Goal: Task Accomplishment & Management: Complete application form

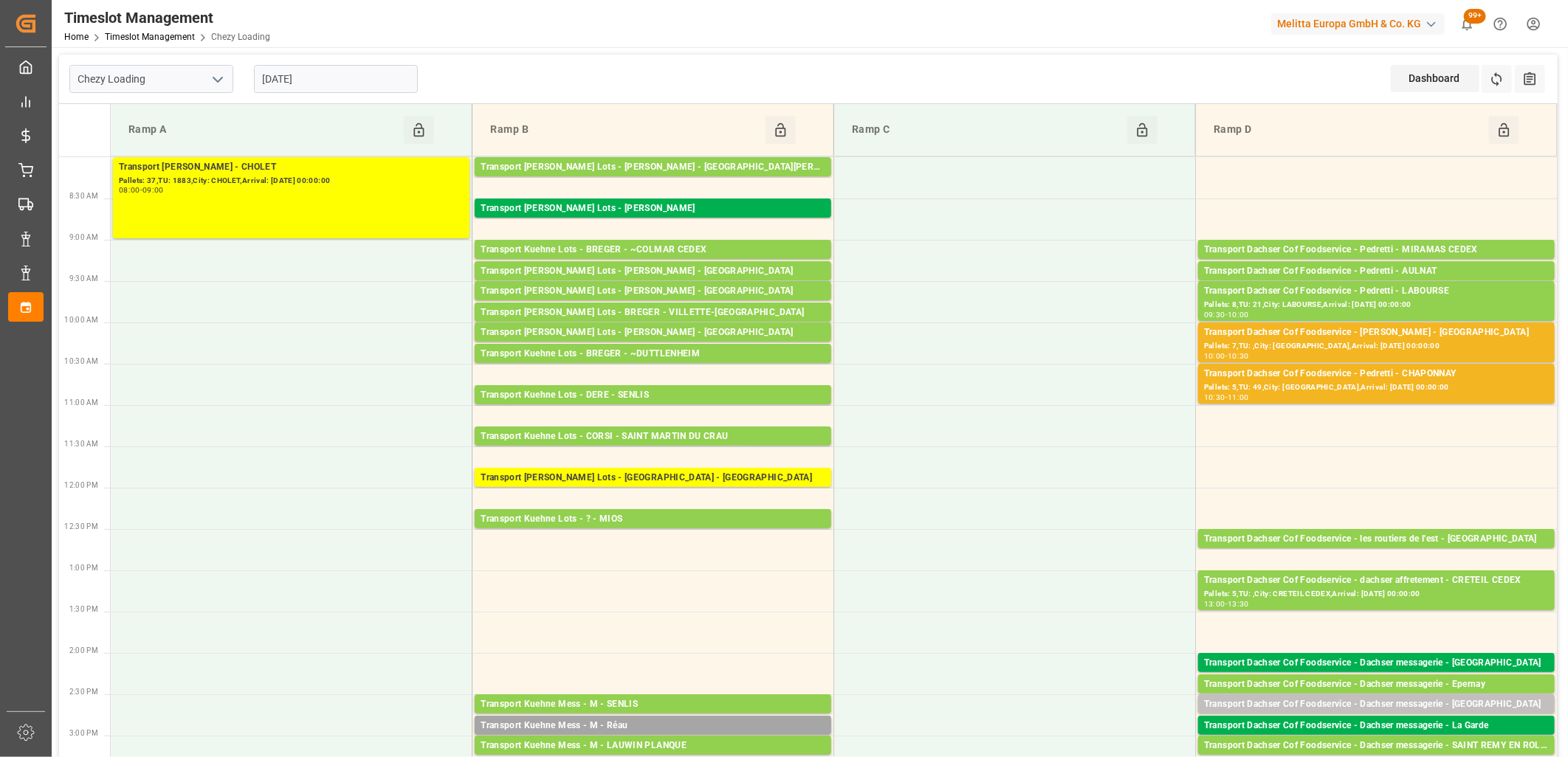
scroll to position [164, 0]
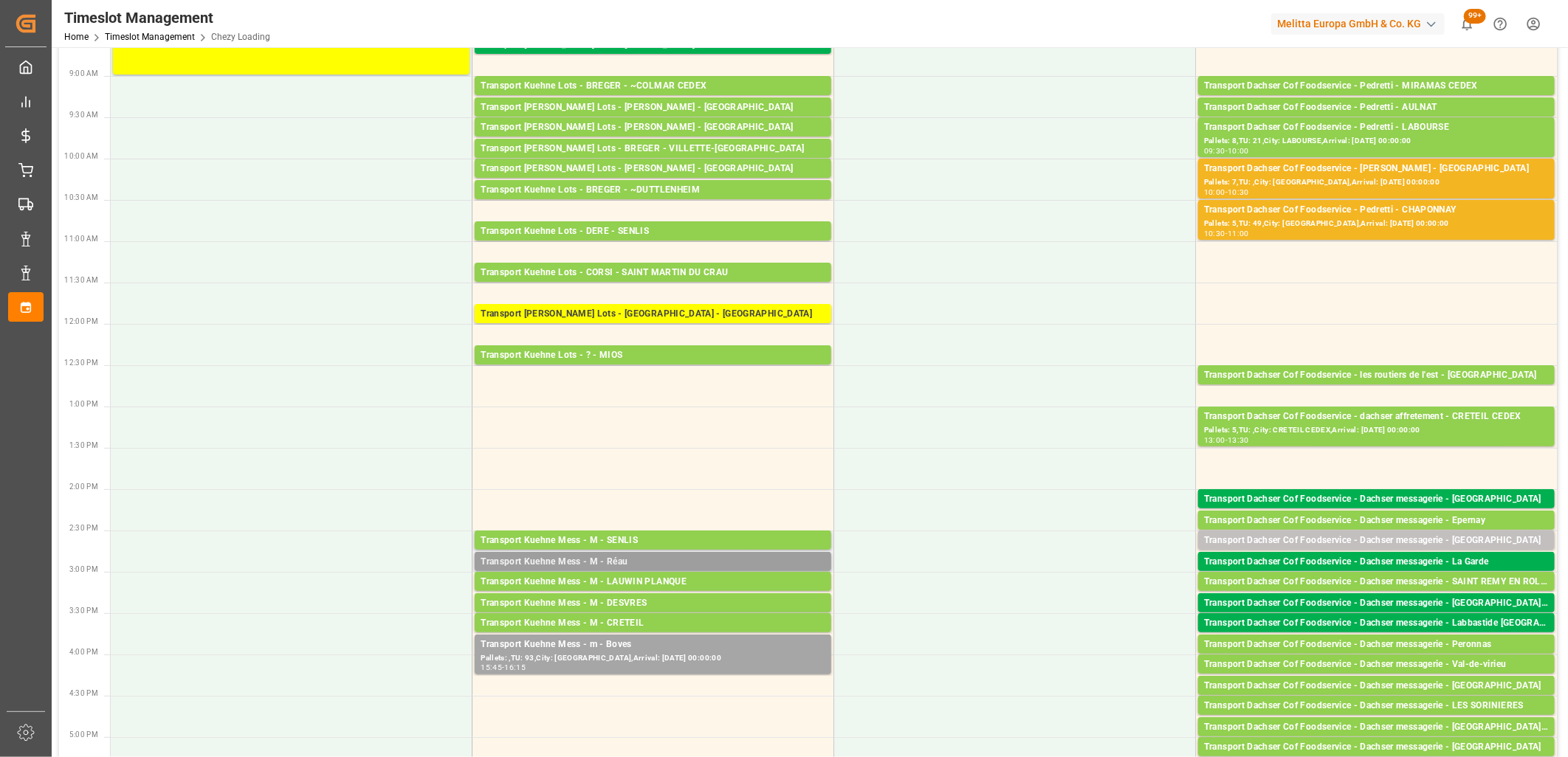
click at [698, 563] on div "Transport Kuehne Mess - M - Réau" at bounding box center [653, 563] width 345 height 14
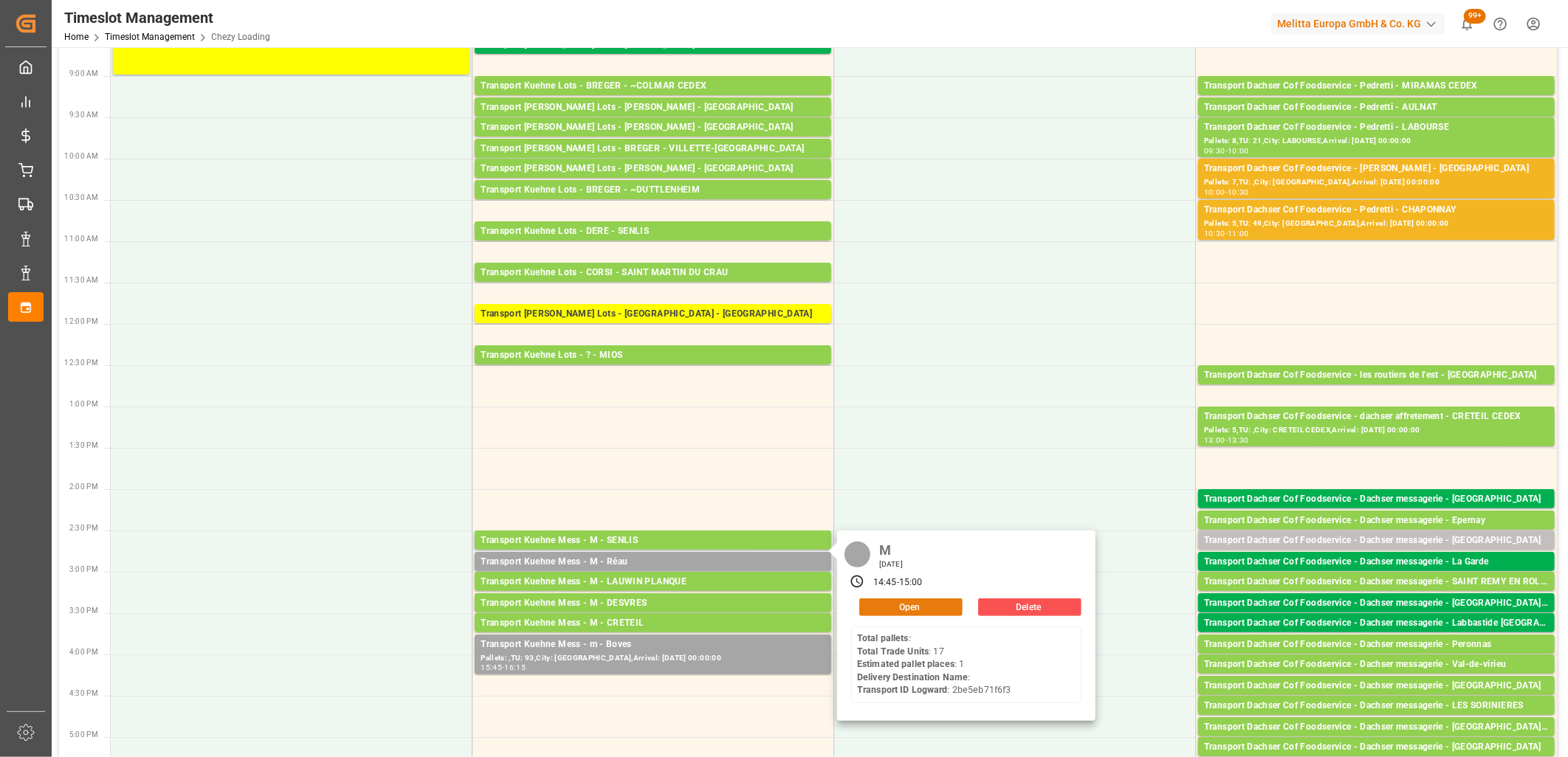
click at [934, 603] on button "Open" at bounding box center [911, 608] width 104 height 18
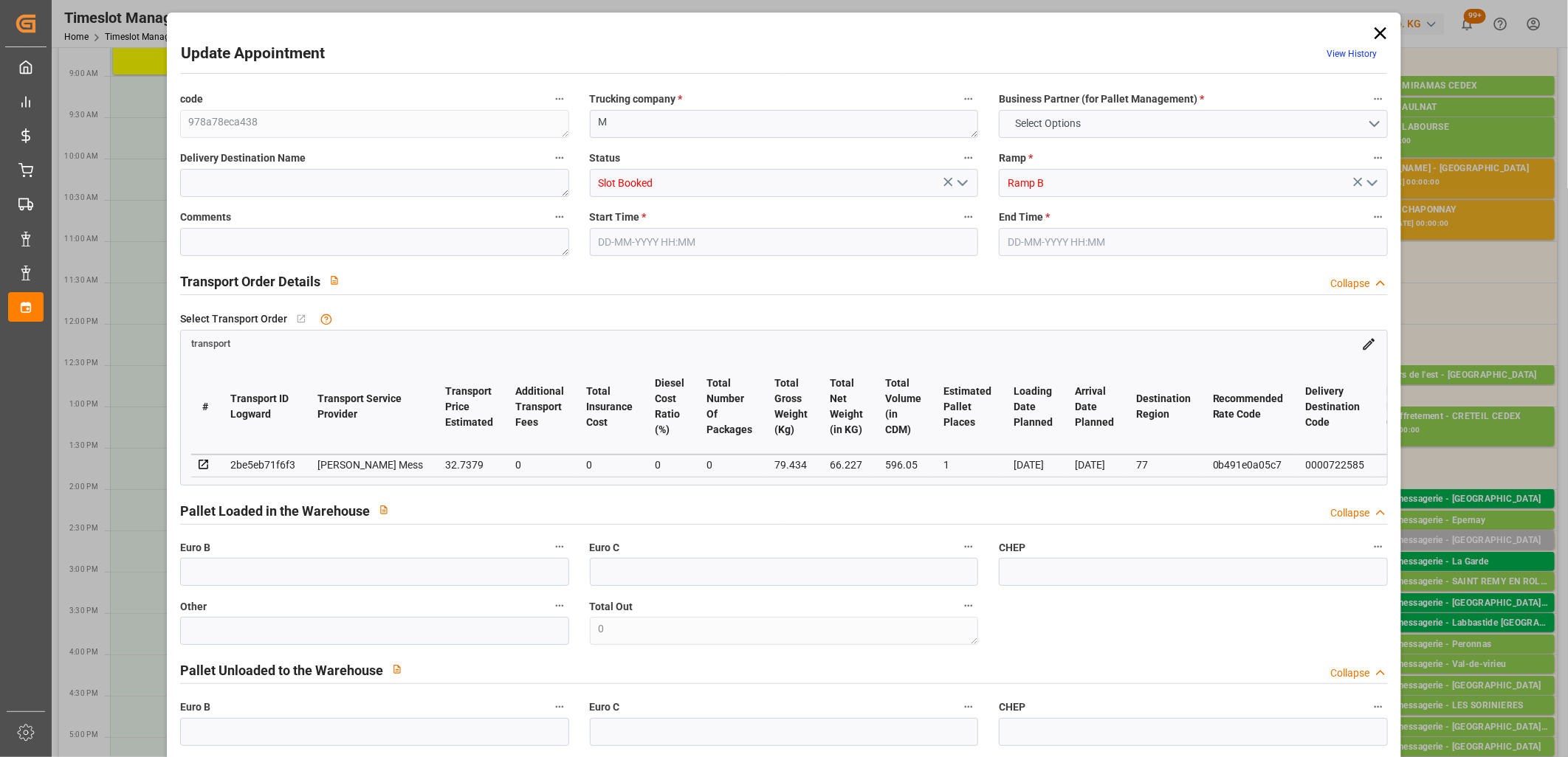
type input "0"
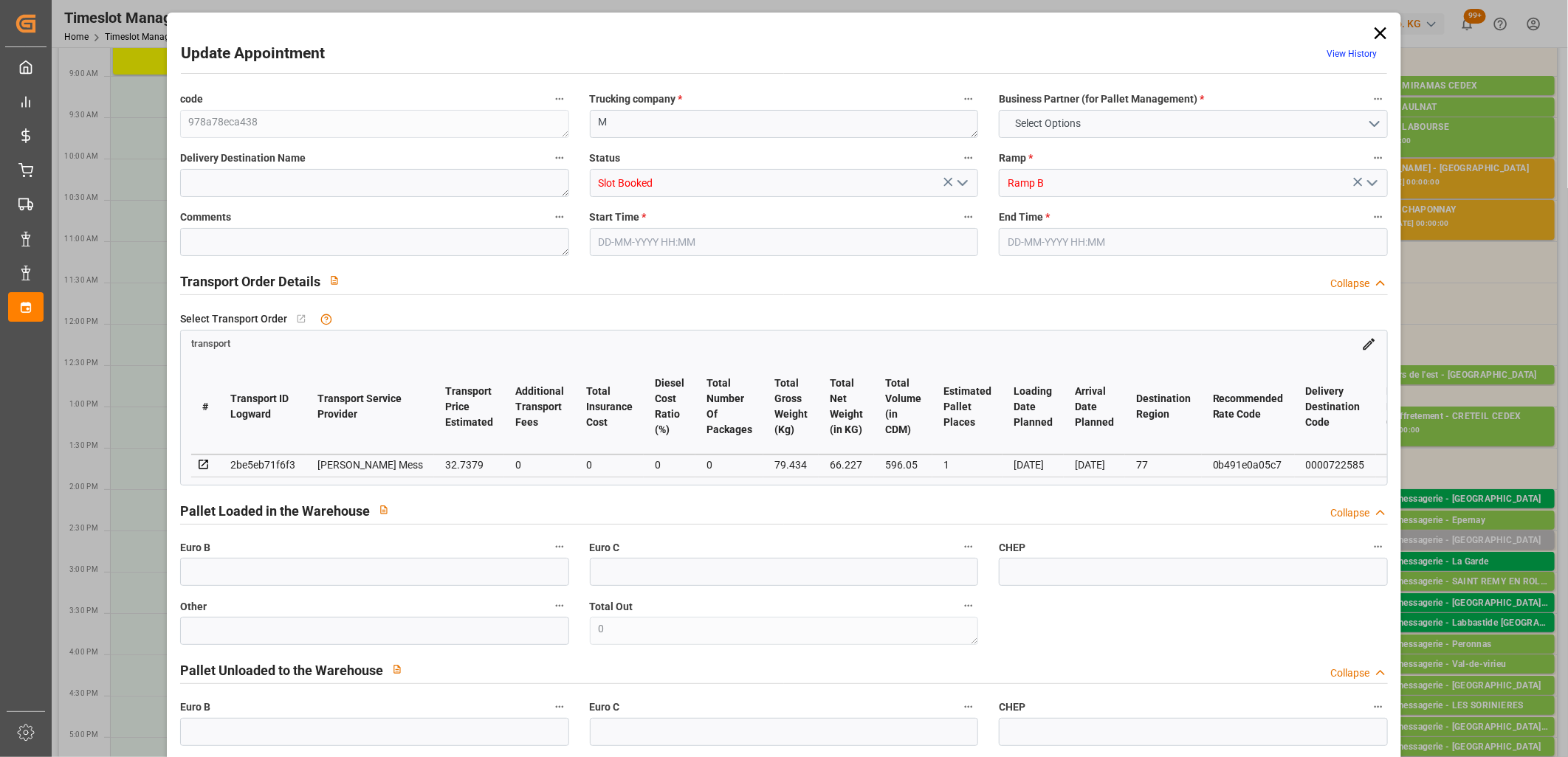
type input "0"
type input "1"
type input "32.7379"
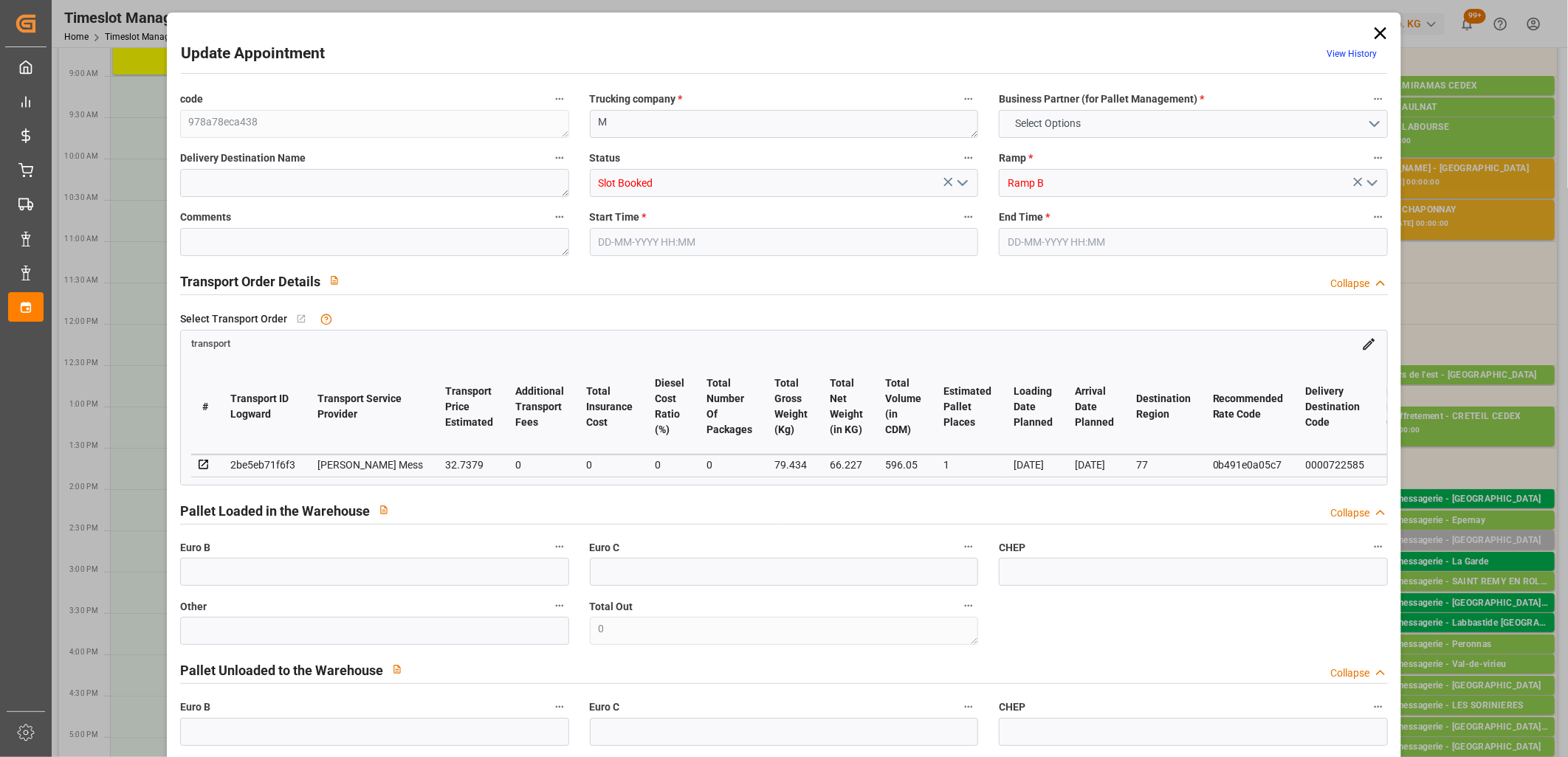
type input "0"
type input "32.7379"
type input "0"
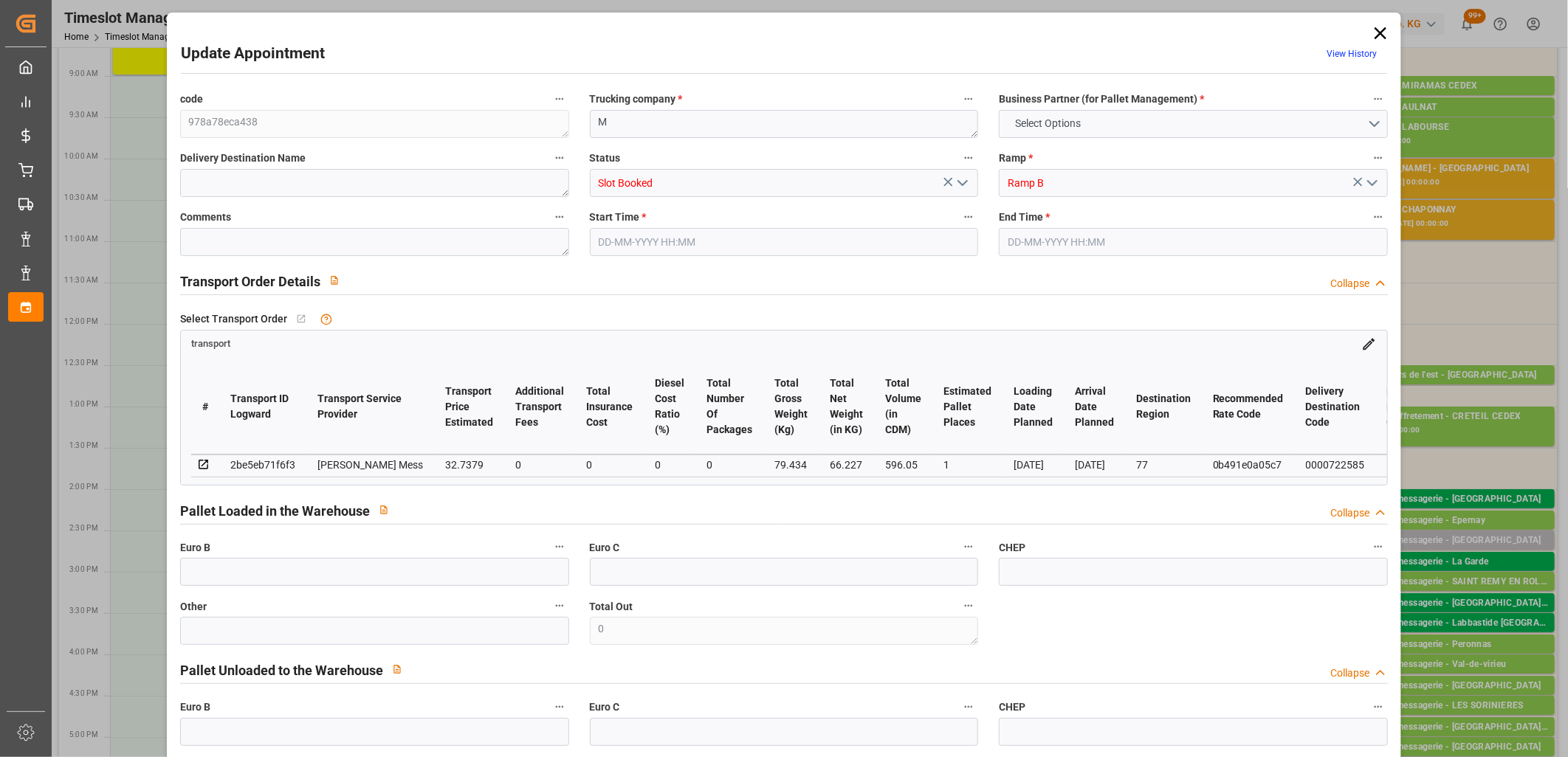
type input "0"
type input "66.227"
type input "102.434"
type input "596.05"
type input "77"
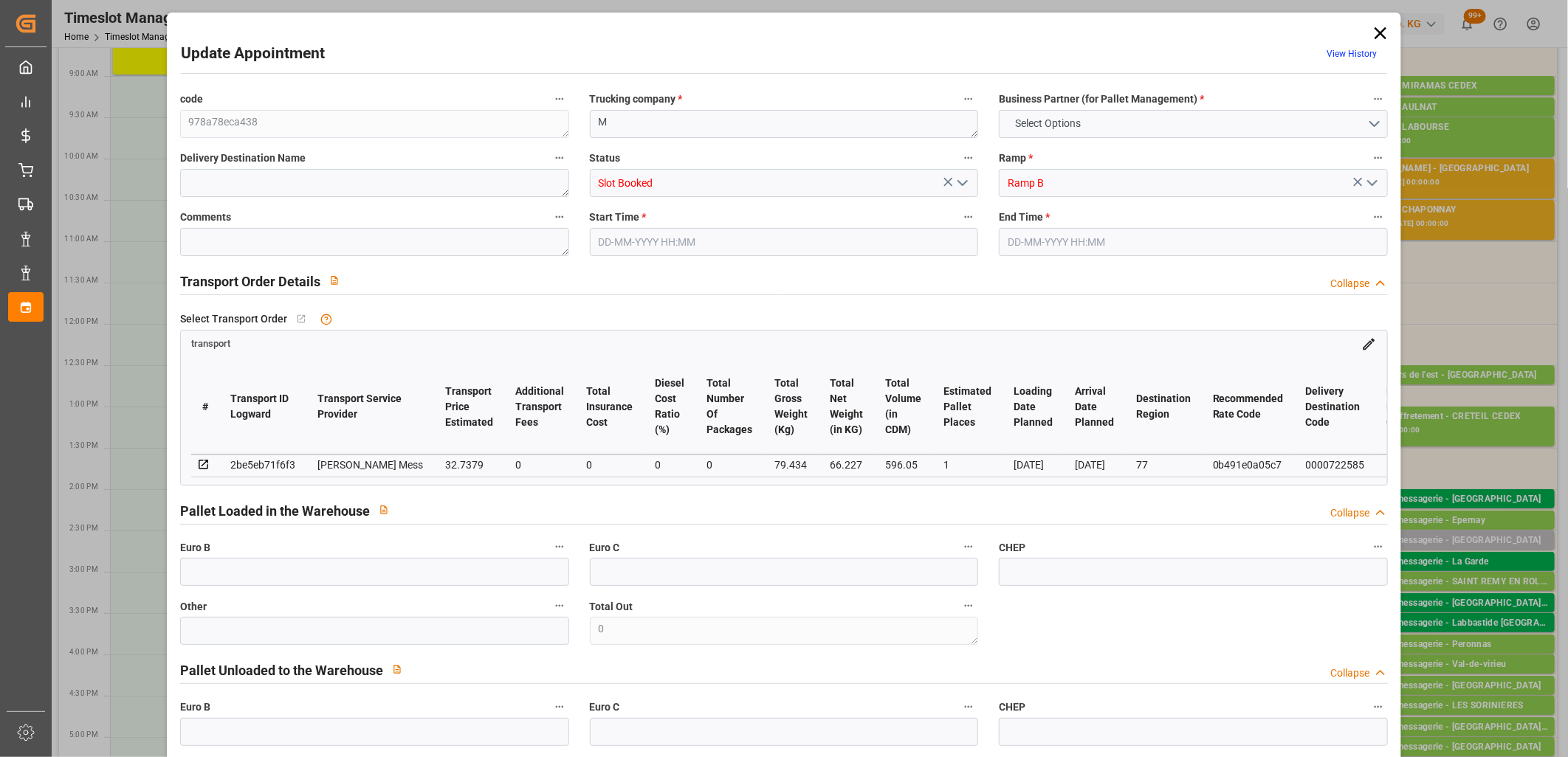
type input "0"
type input "17"
type input "1"
type input "101"
type input "79.434"
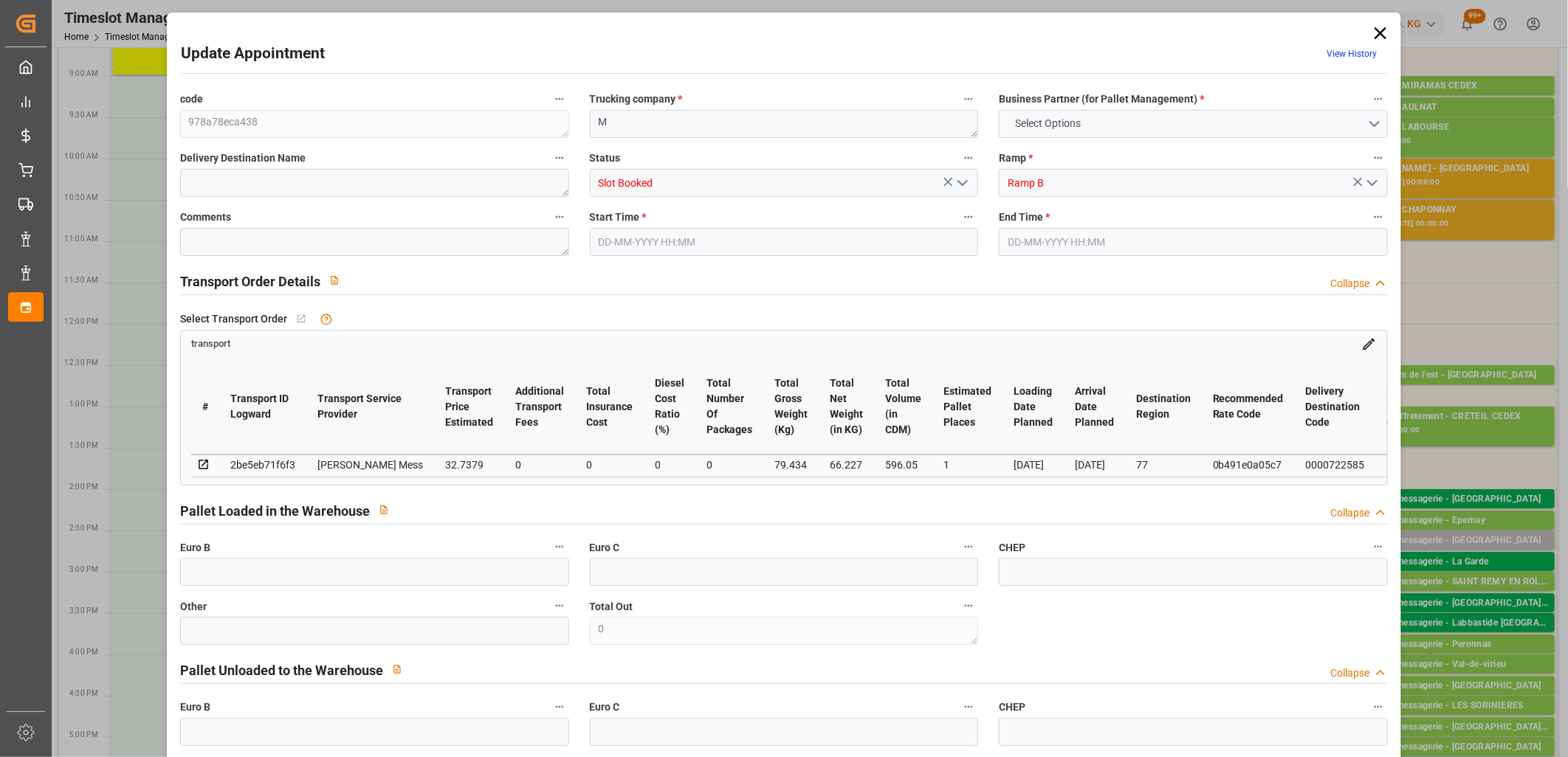
type input "0"
type input "4710.8598"
type input "0"
type input "21"
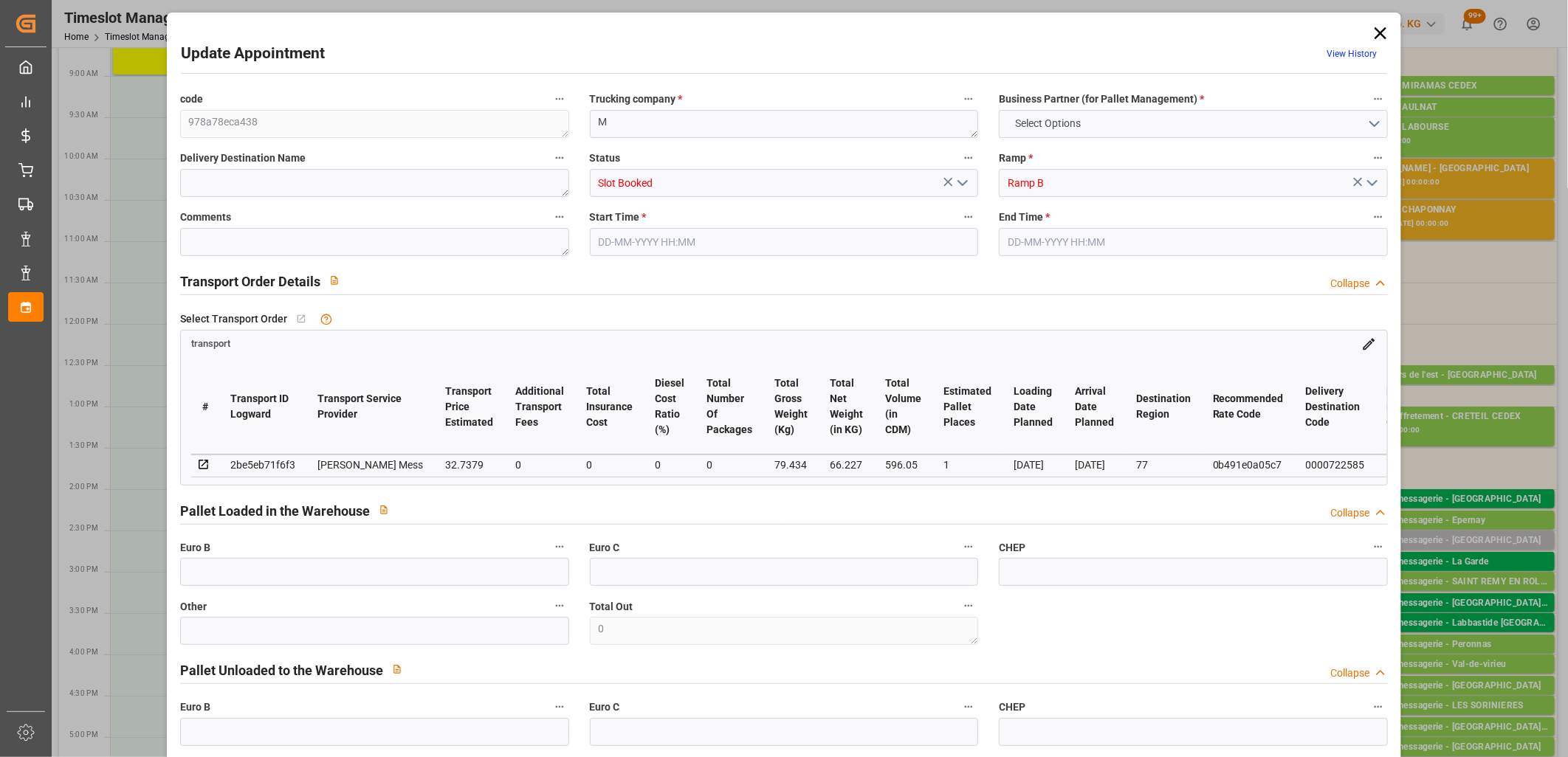
type input "35"
type input "[DATE] 14:45"
type input "[DATE] 15:00"
type input "[DATE] 11:36"
type input "[DATE] 11:35"
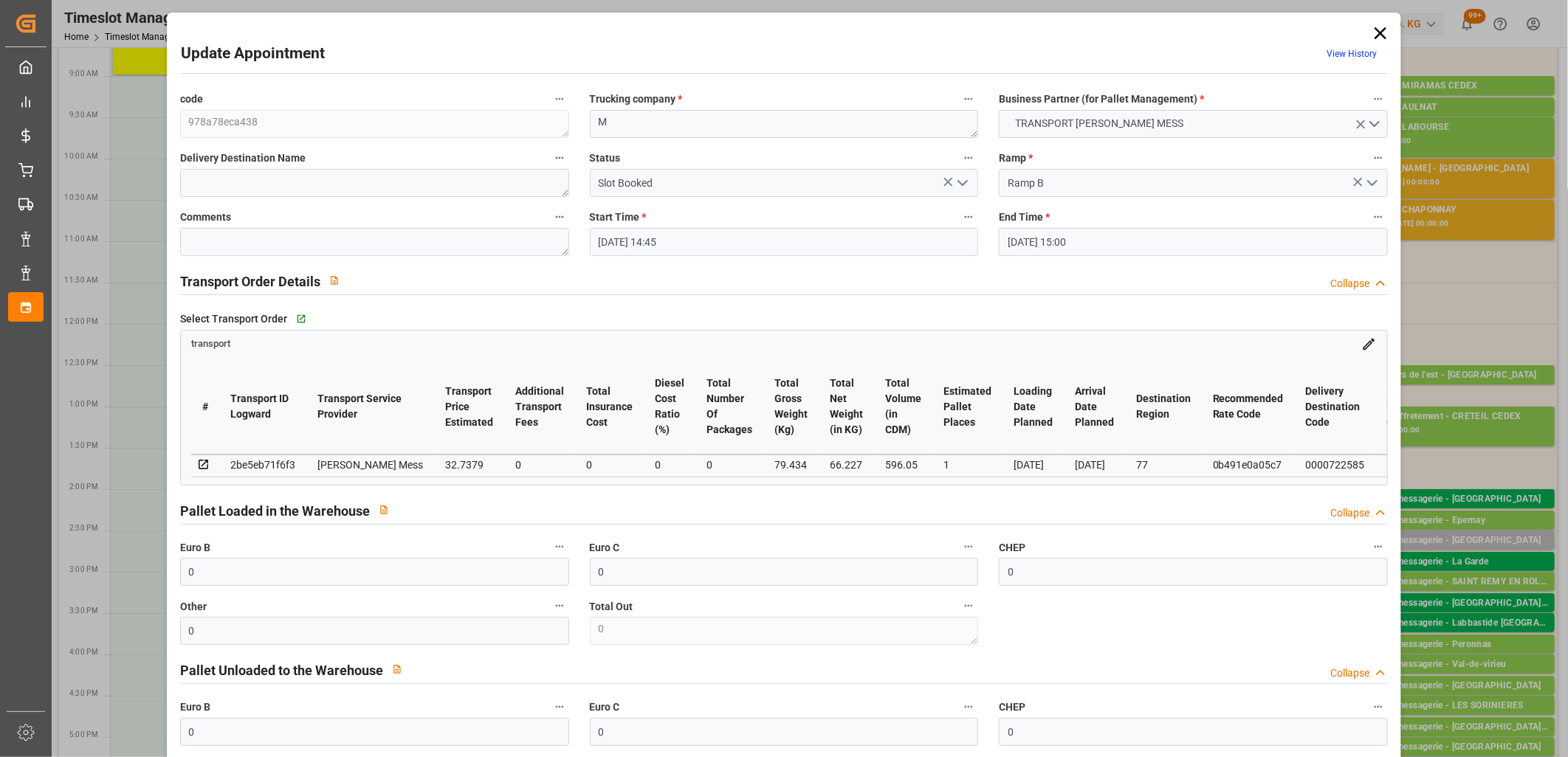
type input "[DATE]"
click at [968, 175] on icon "open menu" at bounding box center [963, 183] width 18 height 18
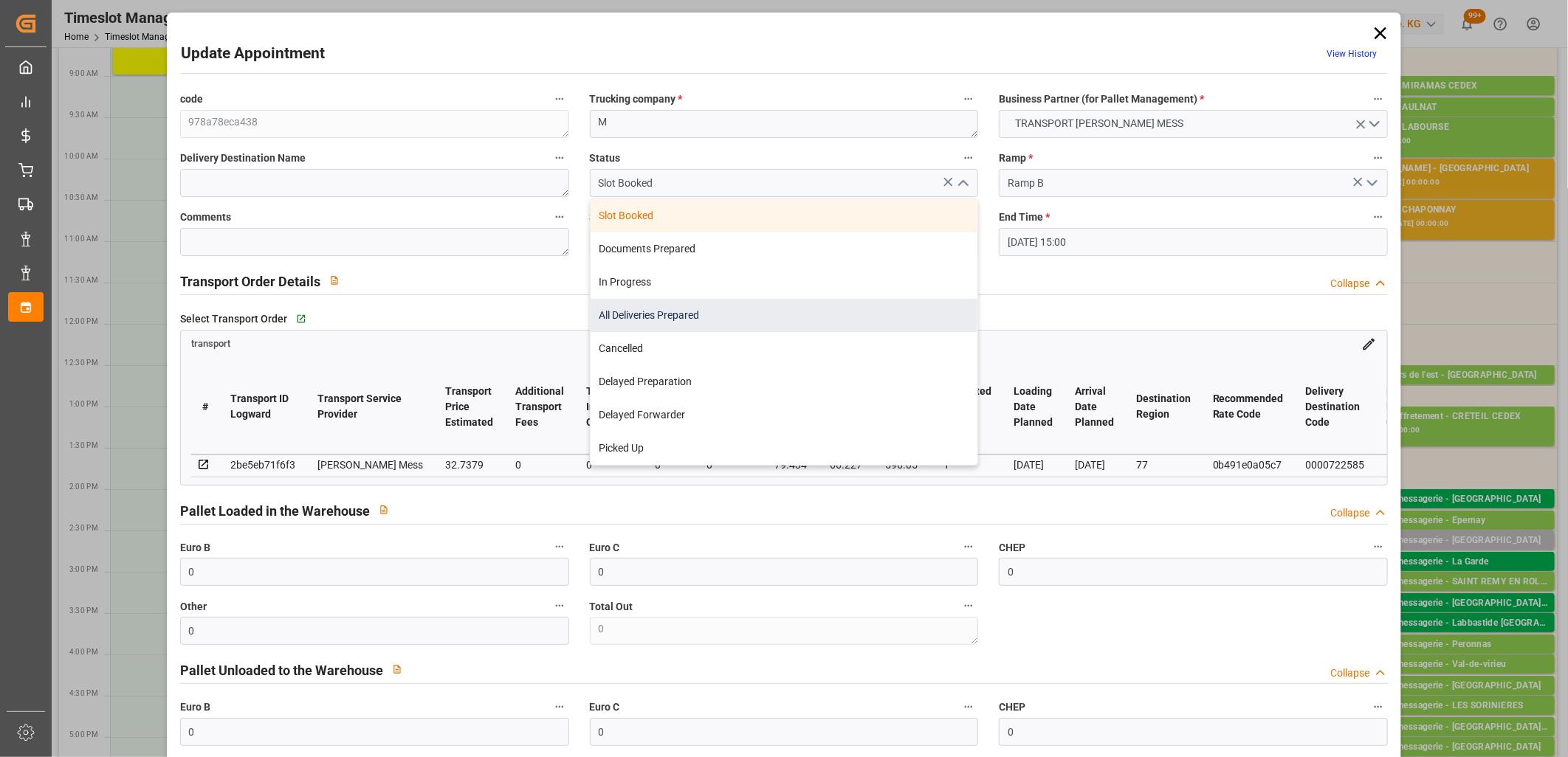
click at [728, 312] on div "All Deliveries Prepared" at bounding box center [785, 315] width 388 height 33
type input "All Deliveries Prepared"
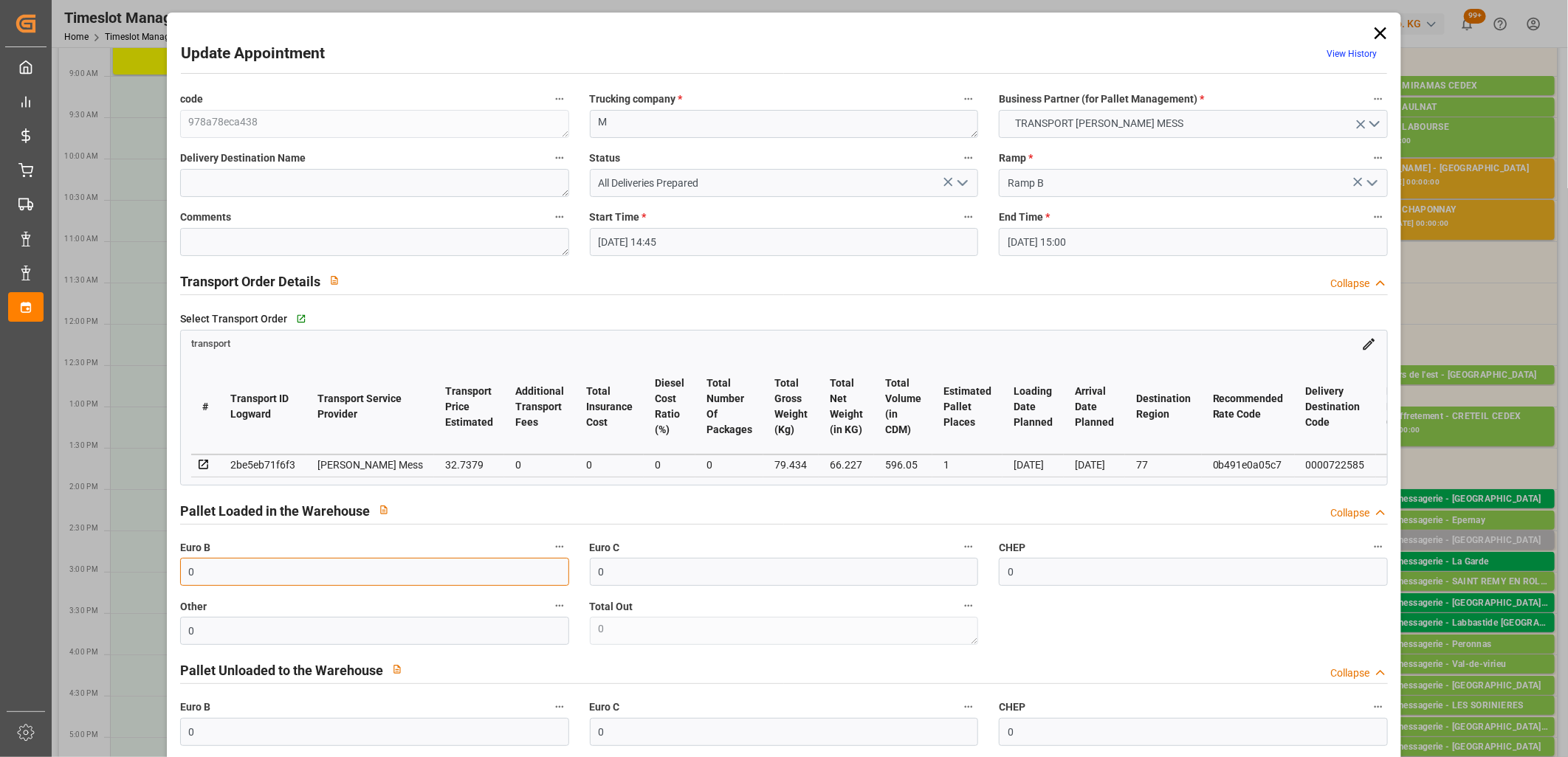
click at [392, 564] on input "0" at bounding box center [375, 571] width 389 height 28
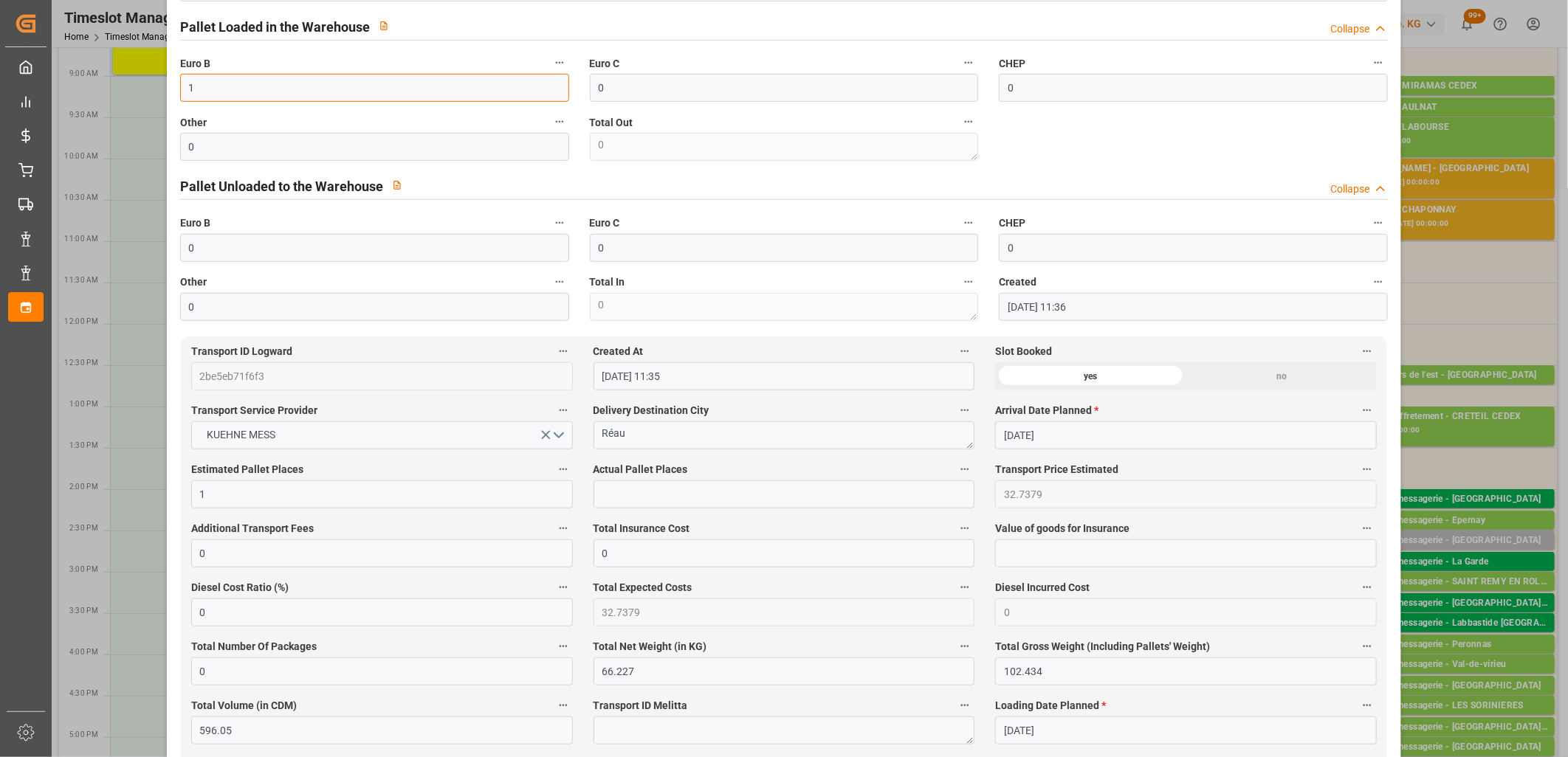
scroll to position [492, 0]
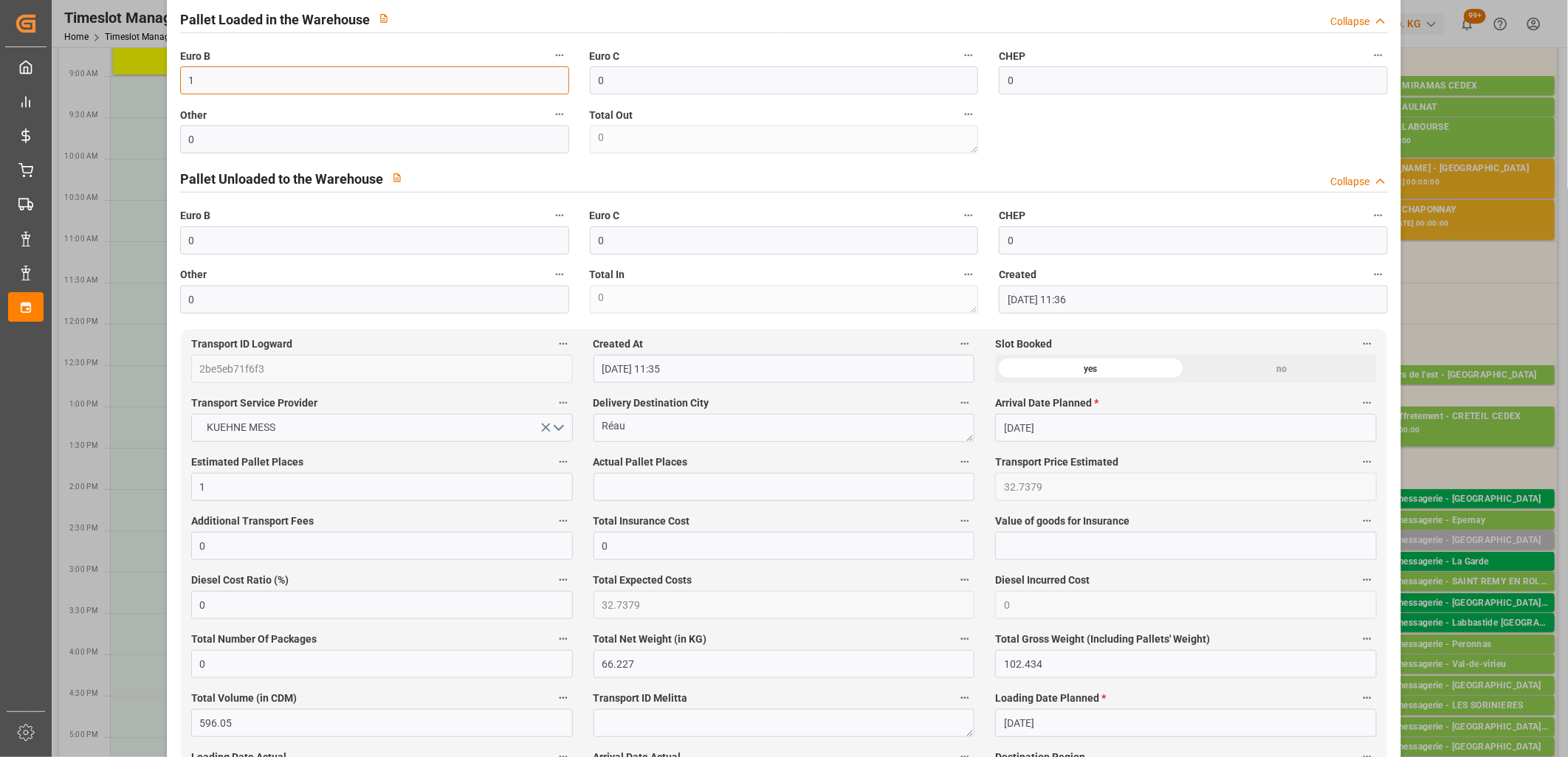
type input "1"
click at [620, 492] on input "text" at bounding box center [784, 487] width 382 height 28
type input "1"
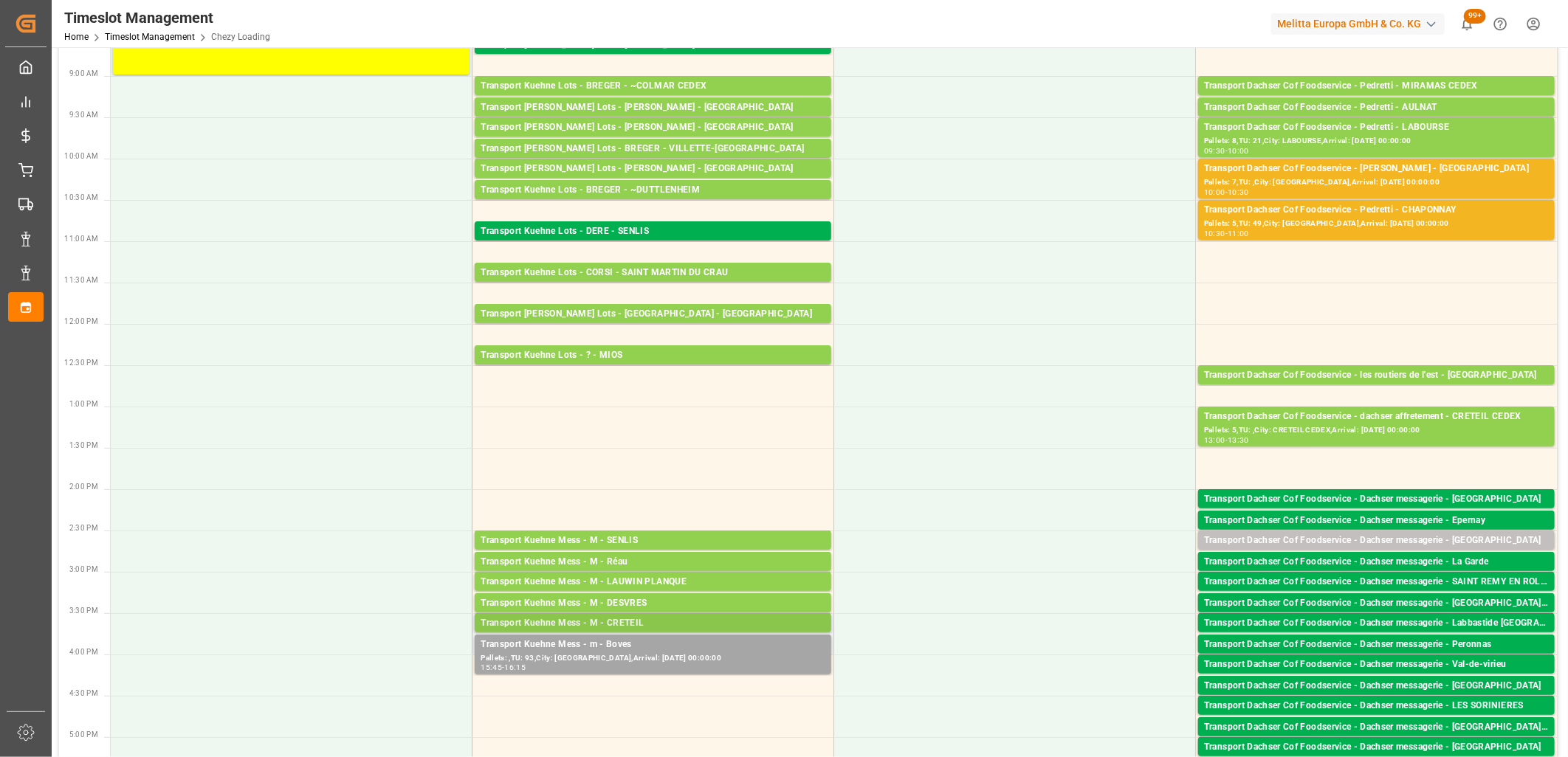
click at [677, 614] on div "Transport [PERSON_NAME] Mess - M - CRETEIL Pallets: 1,TU: 23,City: [GEOGRAPHIC_…" at bounding box center [653, 623] width 357 height 19
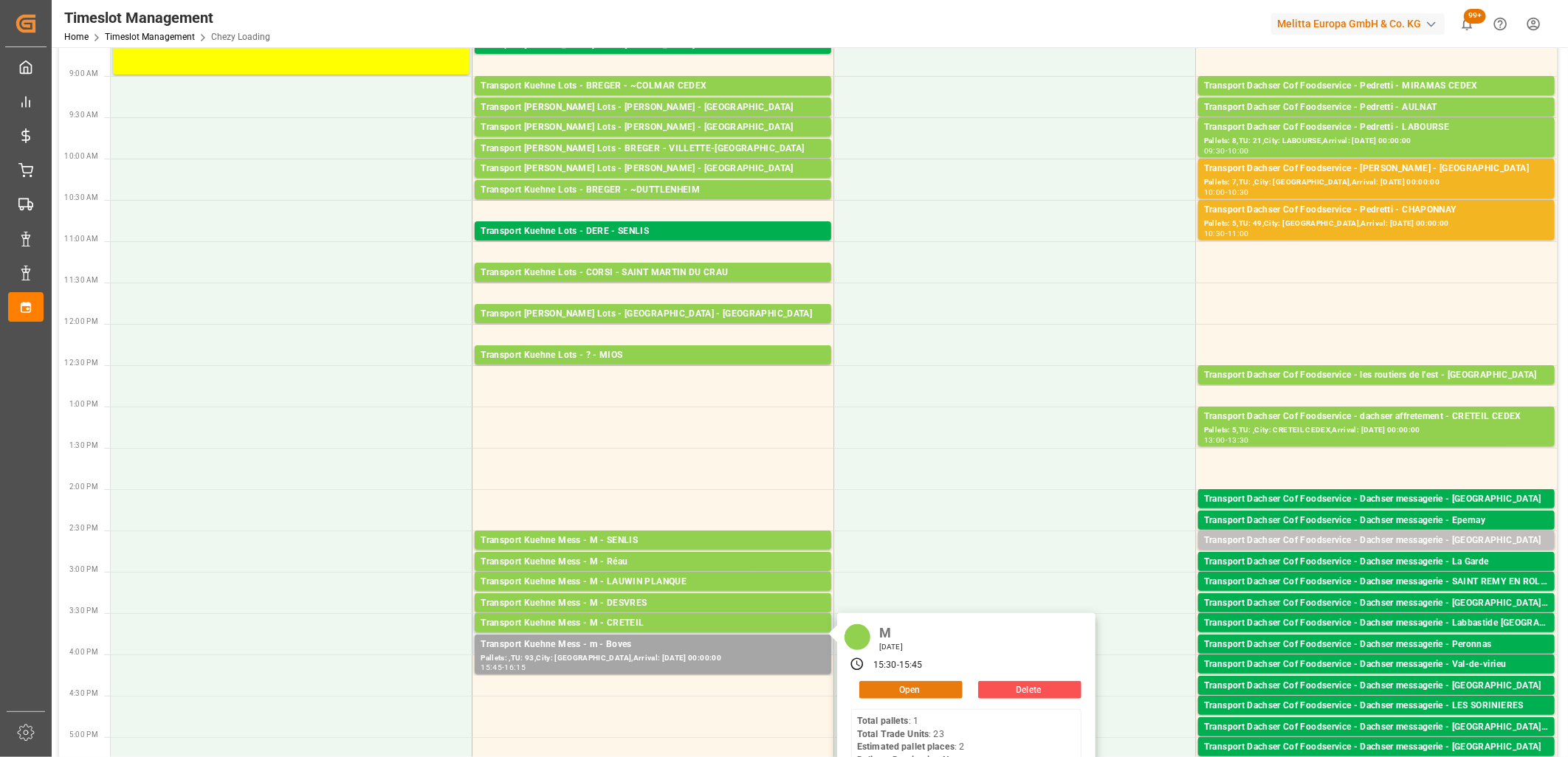
click at [901, 689] on button "Open" at bounding box center [911, 690] width 104 height 18
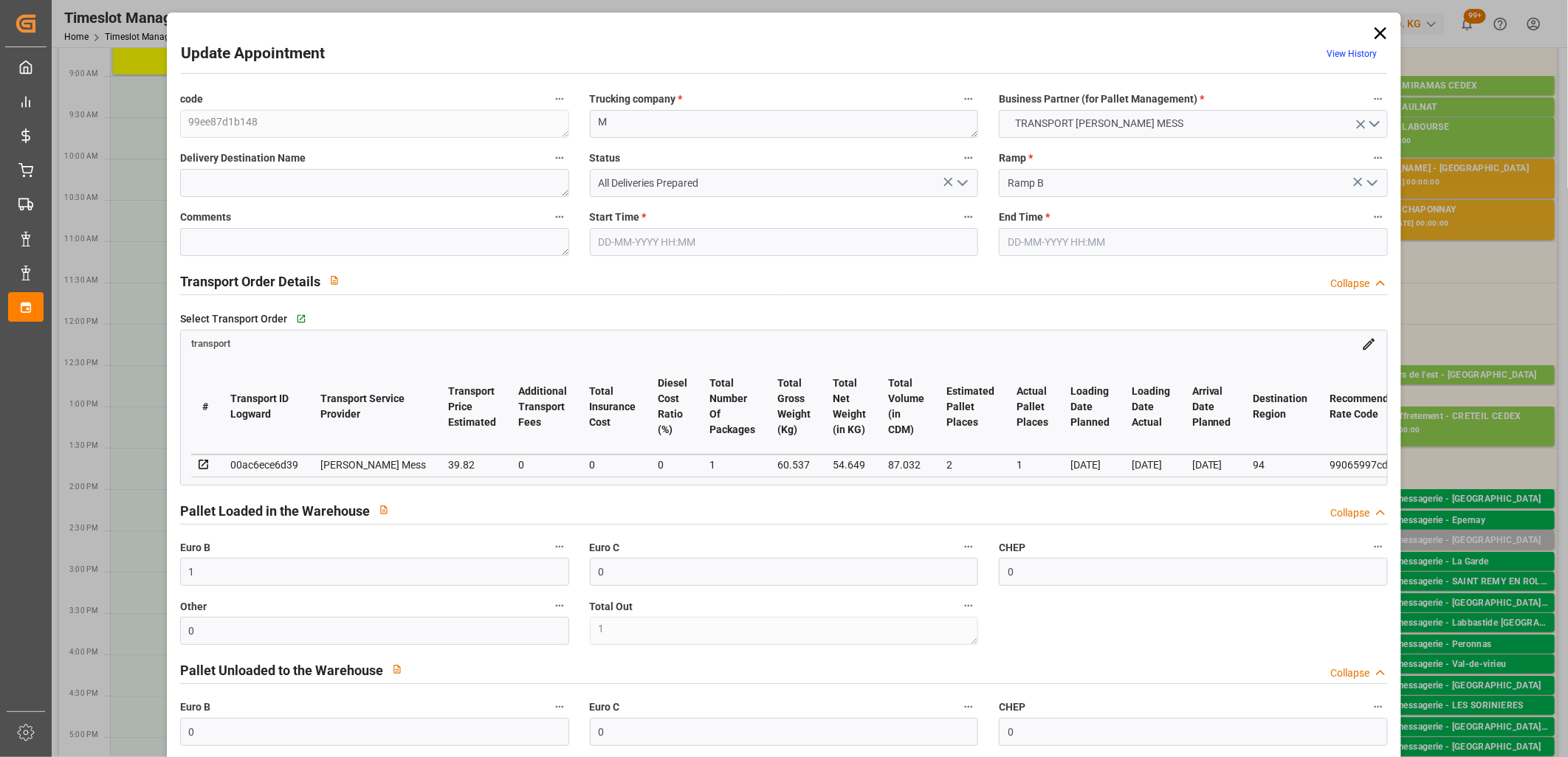
type input "1"
type input "0"
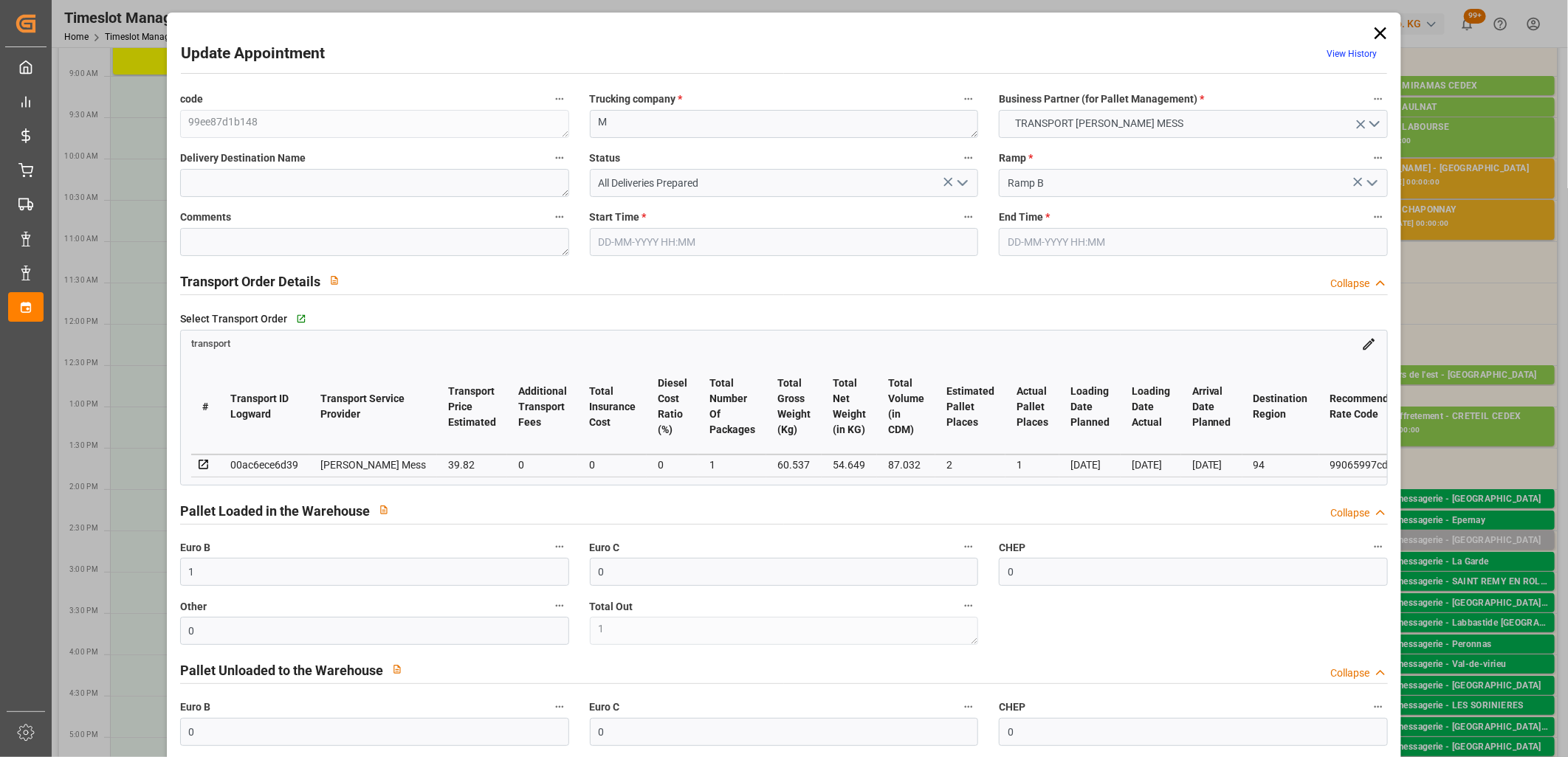
type input "0"
type input "2"
type input "1"
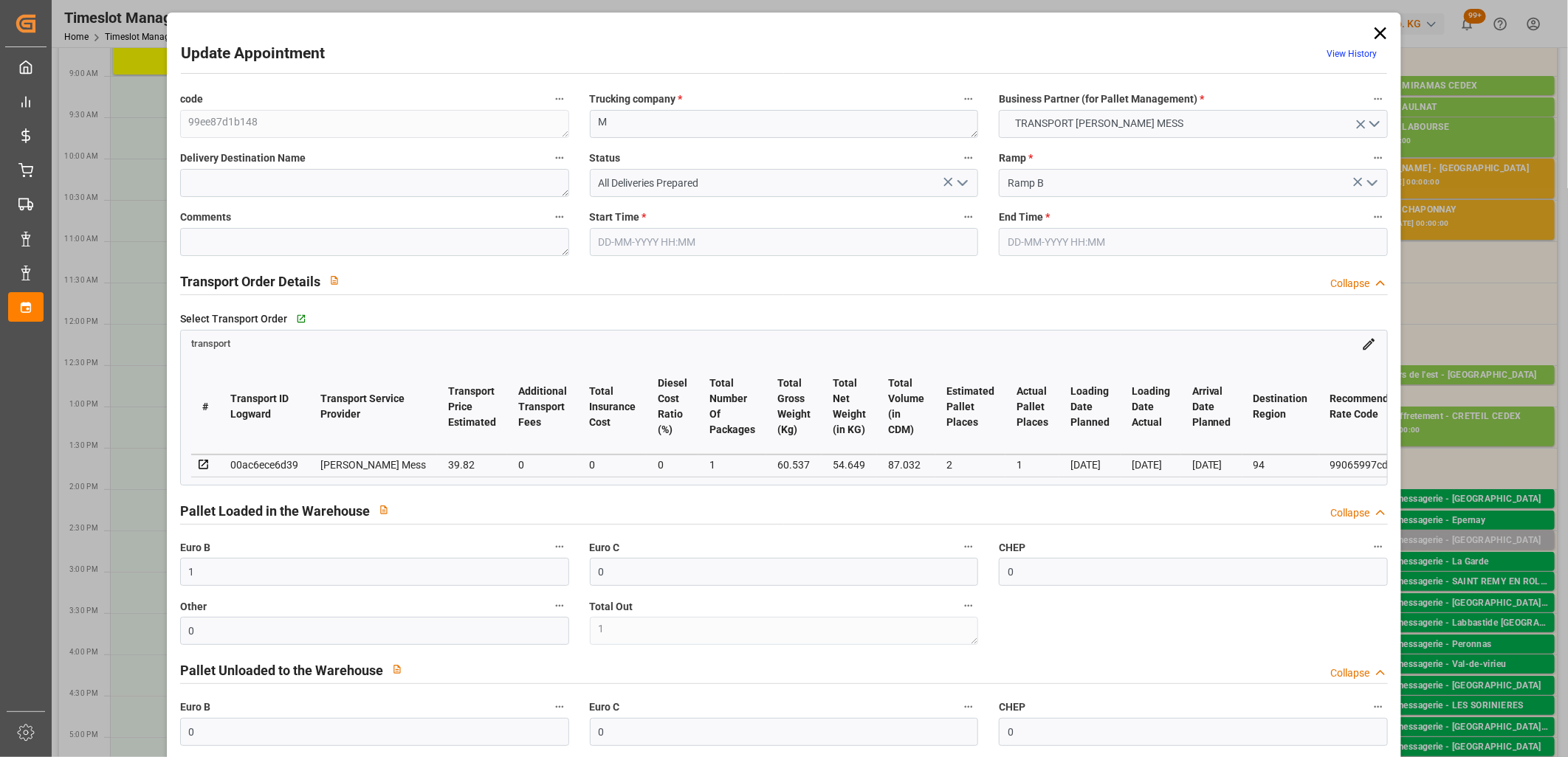
type input "39.82"
type input "0"
type input "39.82"
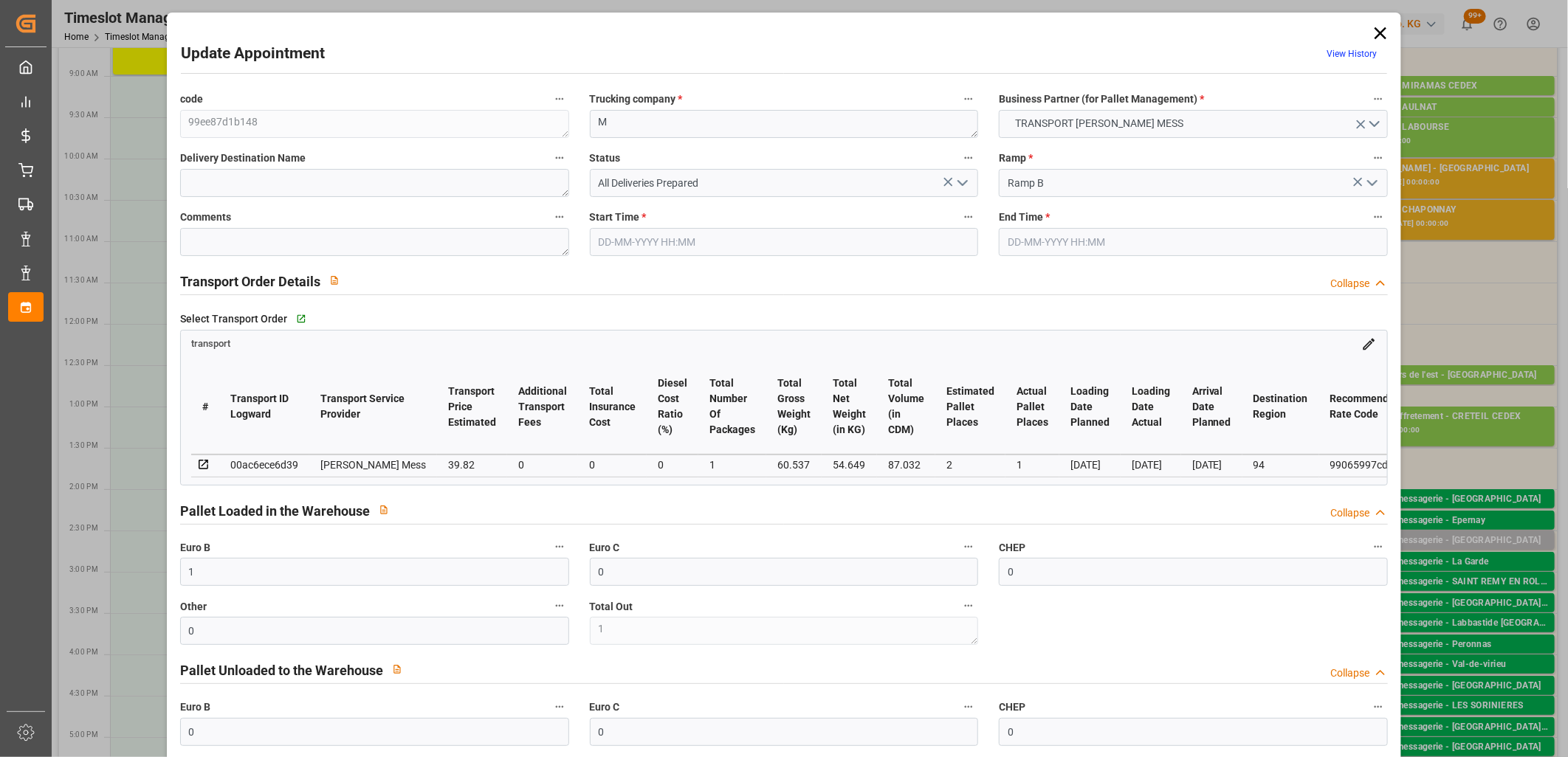
type input "0"
type input "1"
type input "54.649"
type input "83.536"
type input "87.032"
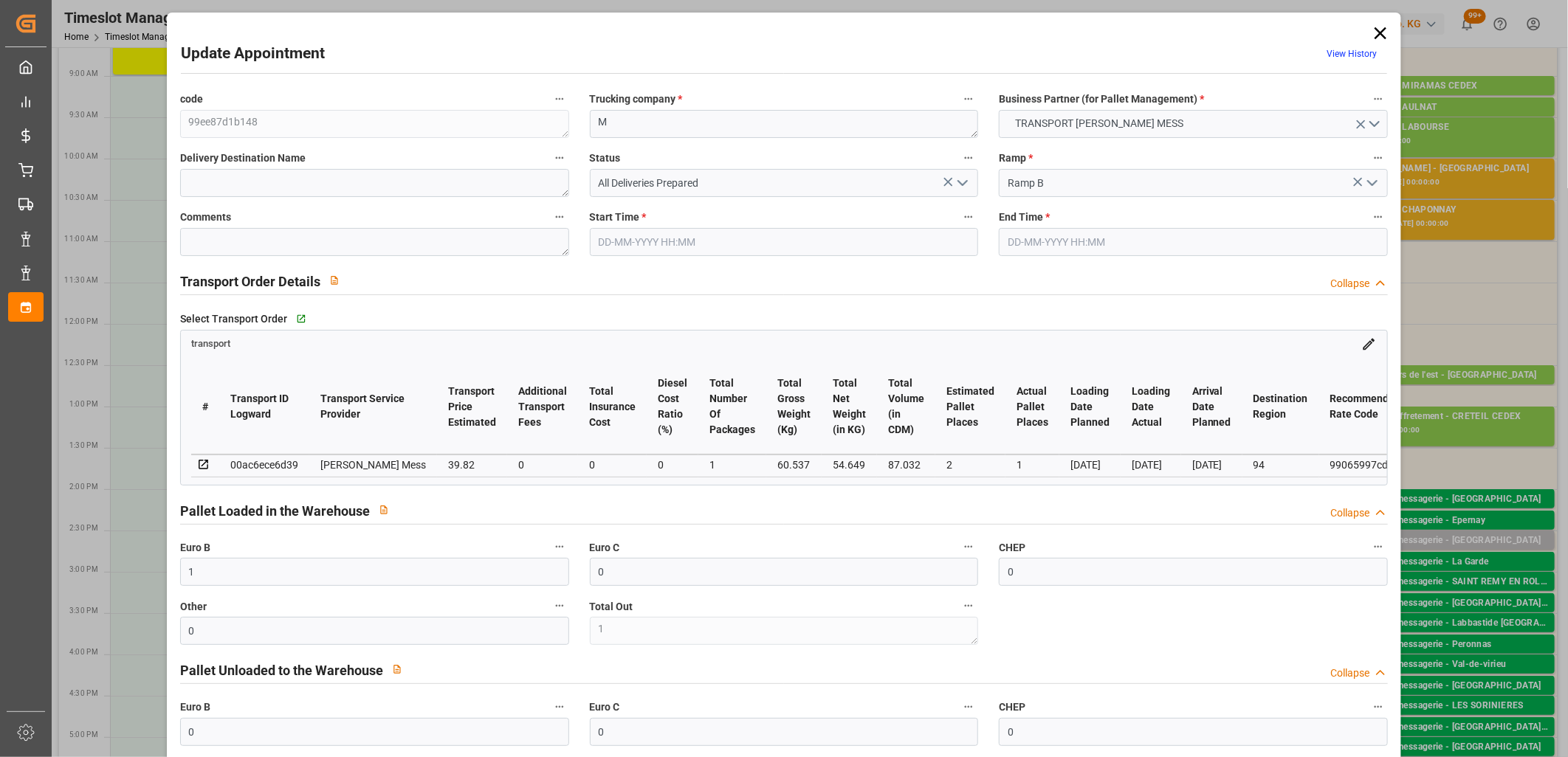
type input "94"
type input "1"
type input "23"
type input "2"
type input "101"
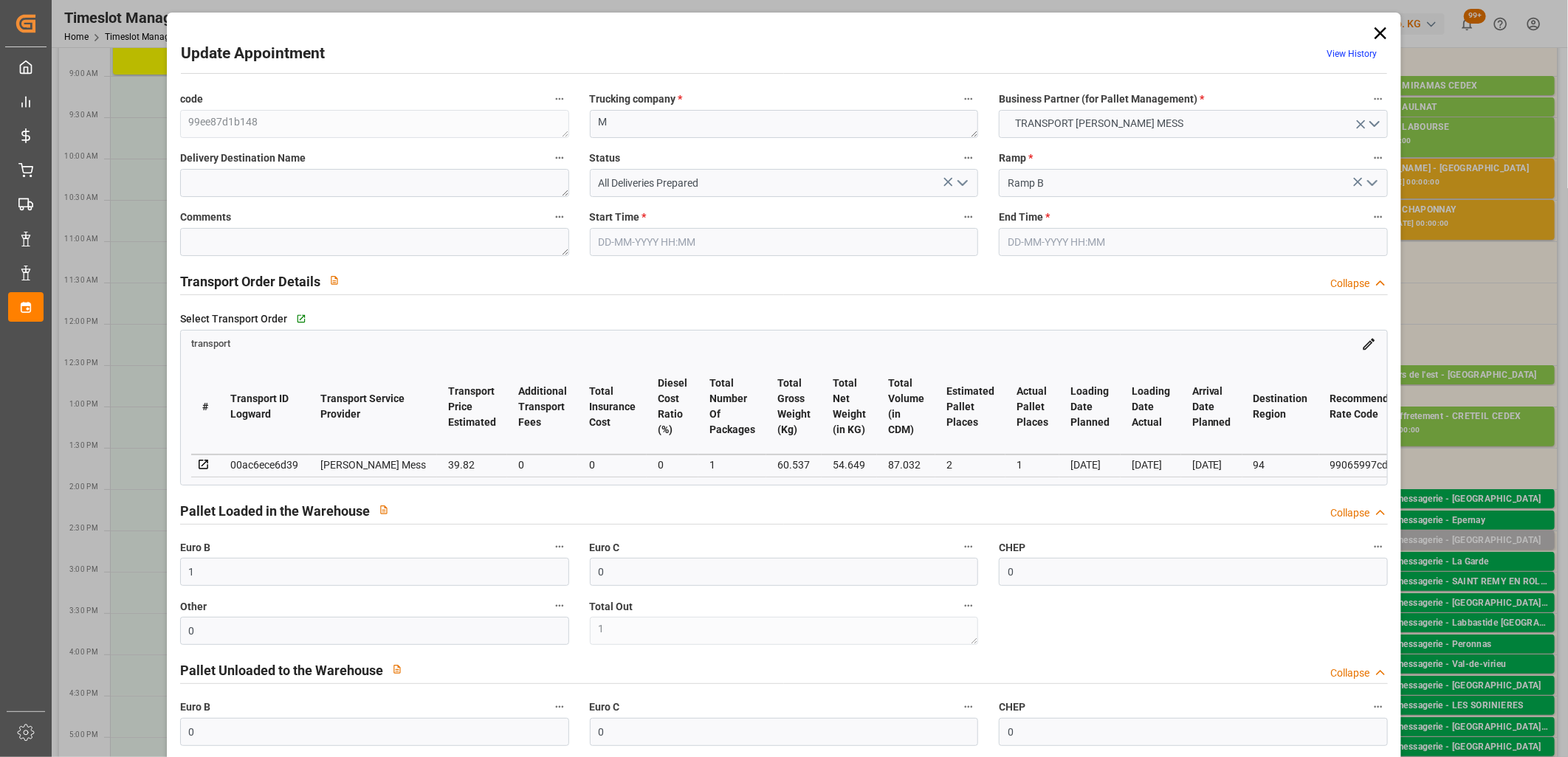
type input "60.537"
type input "0"
type input "4710.8598"
type input "0"
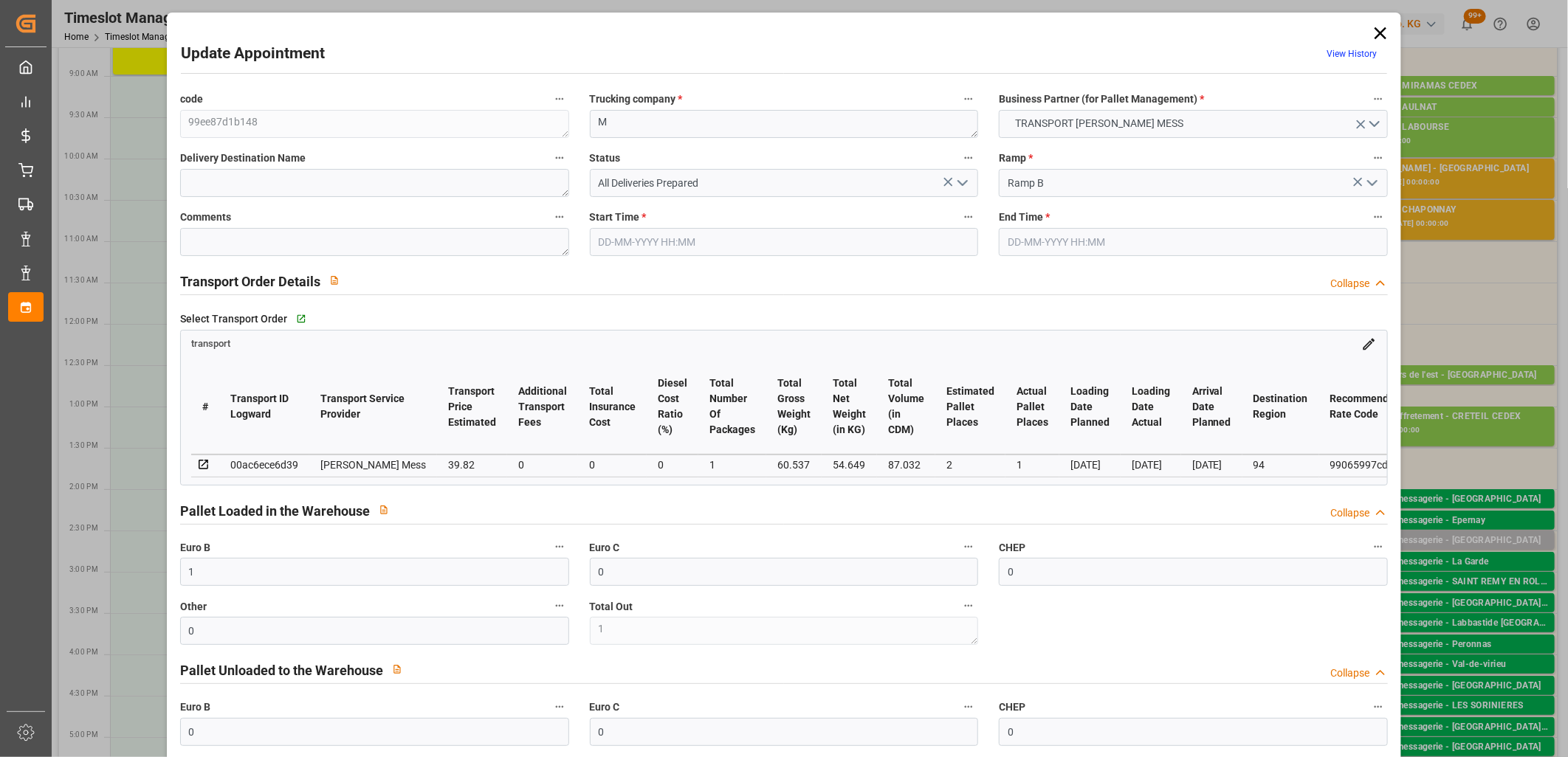
type input "21"
type input "35"
type input "[DATE] 15:30"
type input "[DATE] 15:45"
type input "[DATE] 11:37"
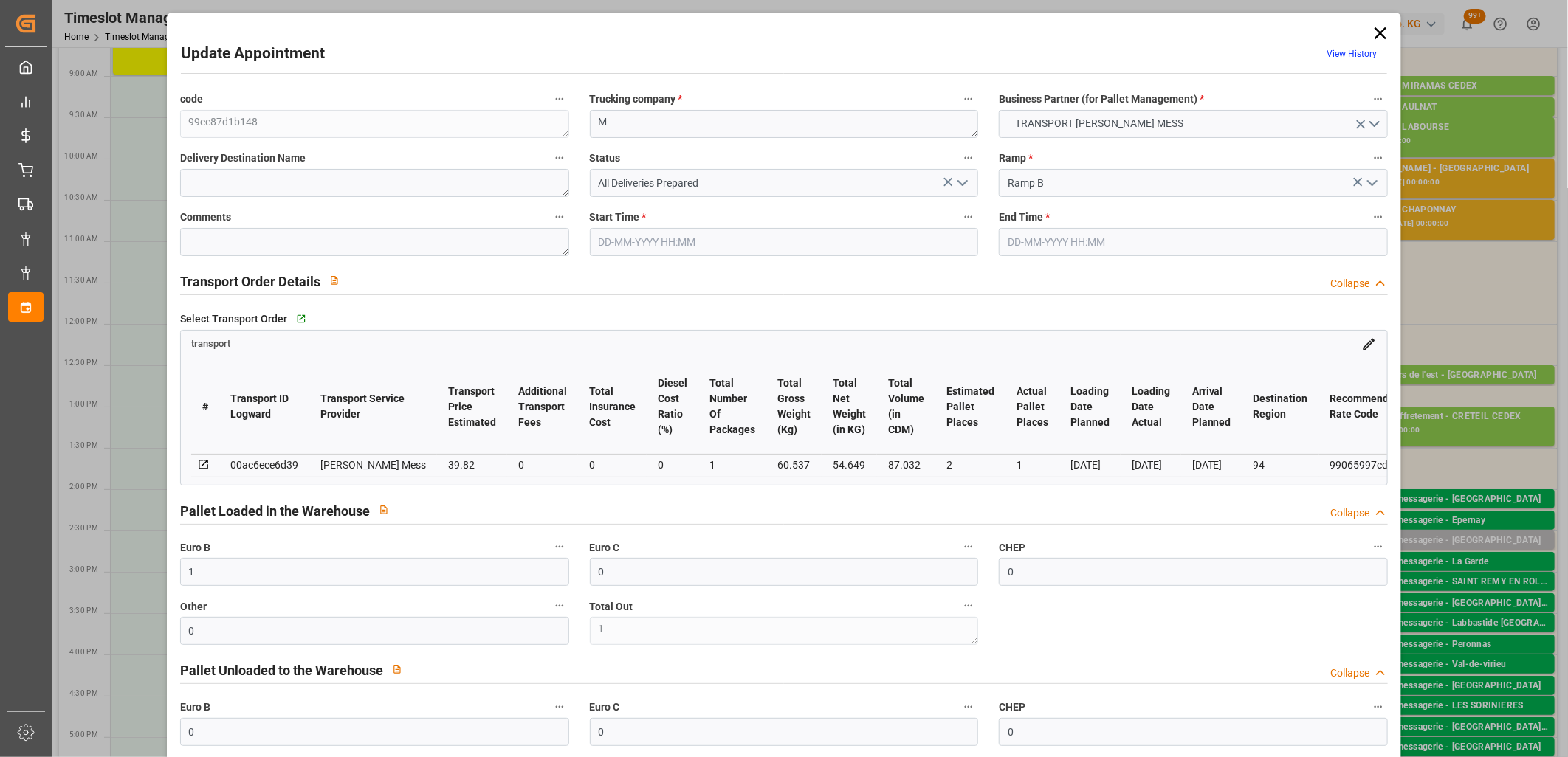
type input "[DATE] 11:37"
type input "[DATE]"
drag, startPoint x: 229, startPoint y: 581, endPoint x: 54, endPoint y: 566, distance: 175.6
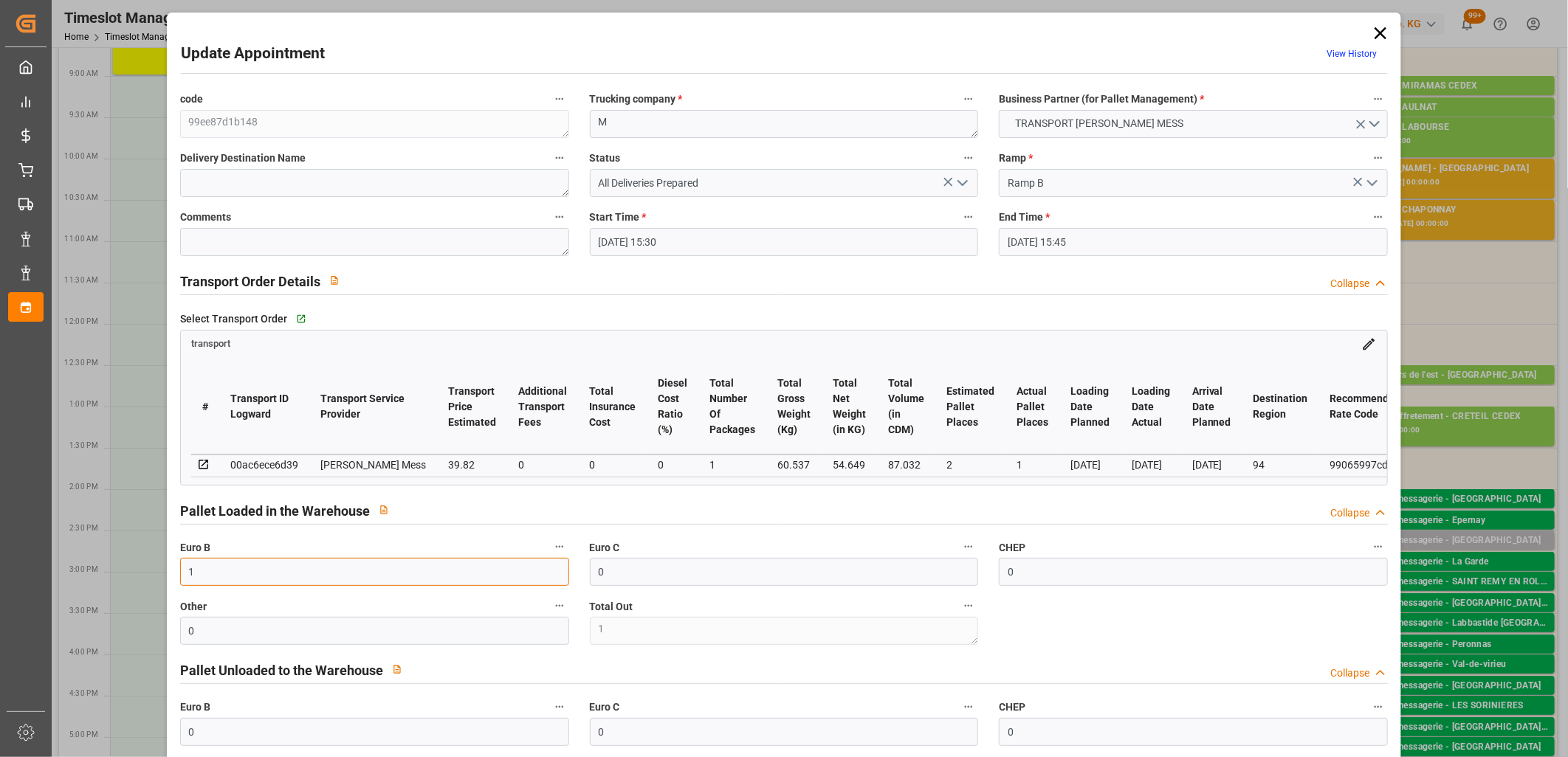
click at [54, 566] on div "Update Appointment View History code 99ee87d1b148 Trucking company * M Business…" at bounding box center [784, 378] width 1568 height 757
type input "0"
drag, startPoint x: 268, startPoint y: 636, endPoint x: 2, endPoint y: 608, distance: 267.5
click at [2, 608] on body "Created by potrace 1.15, written by [PERSON_NAME] [DATE]-[DATE] Created by potr…" at bounding box center [784, 378] width 1568 height 757
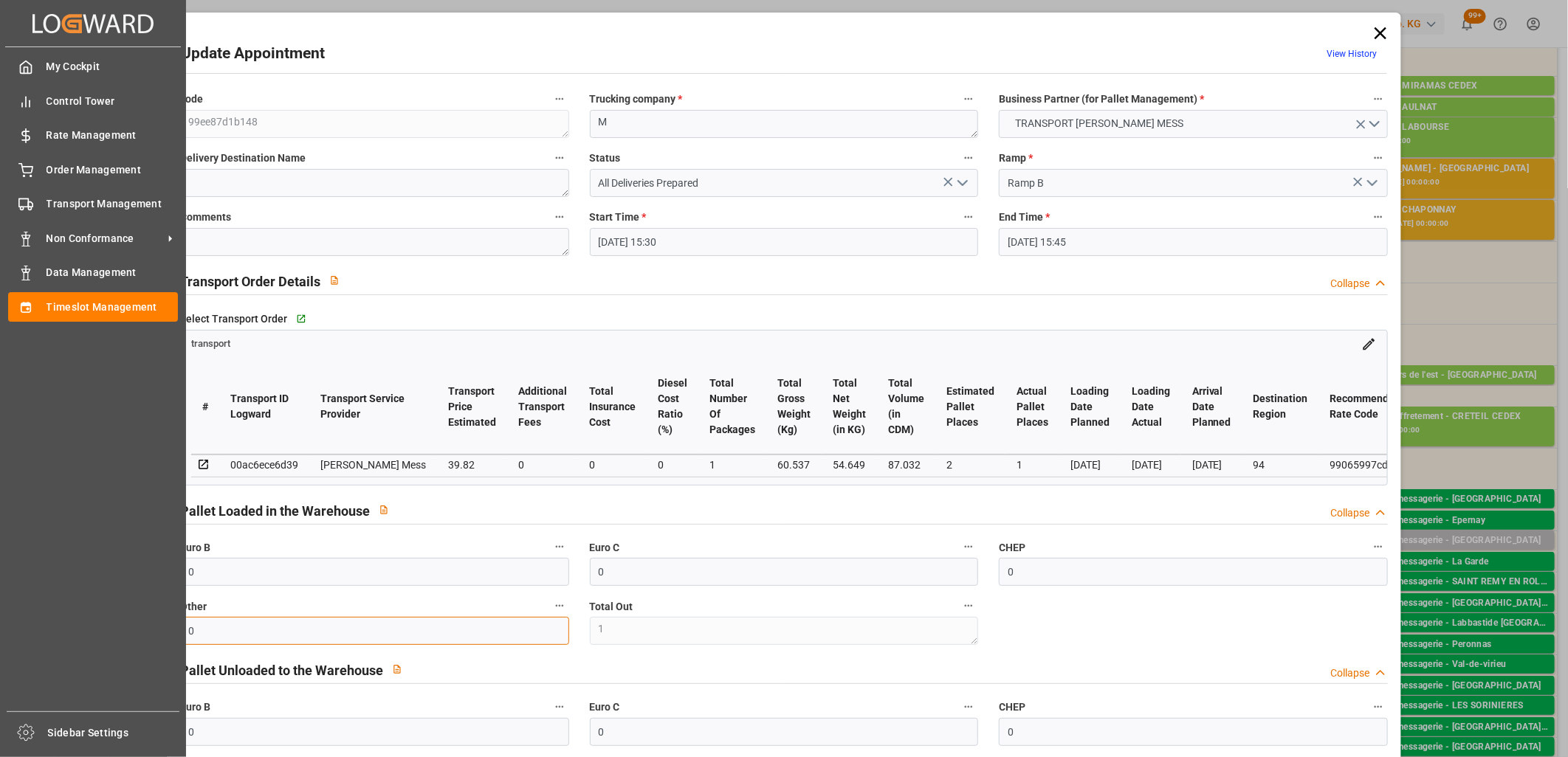
type input "1"
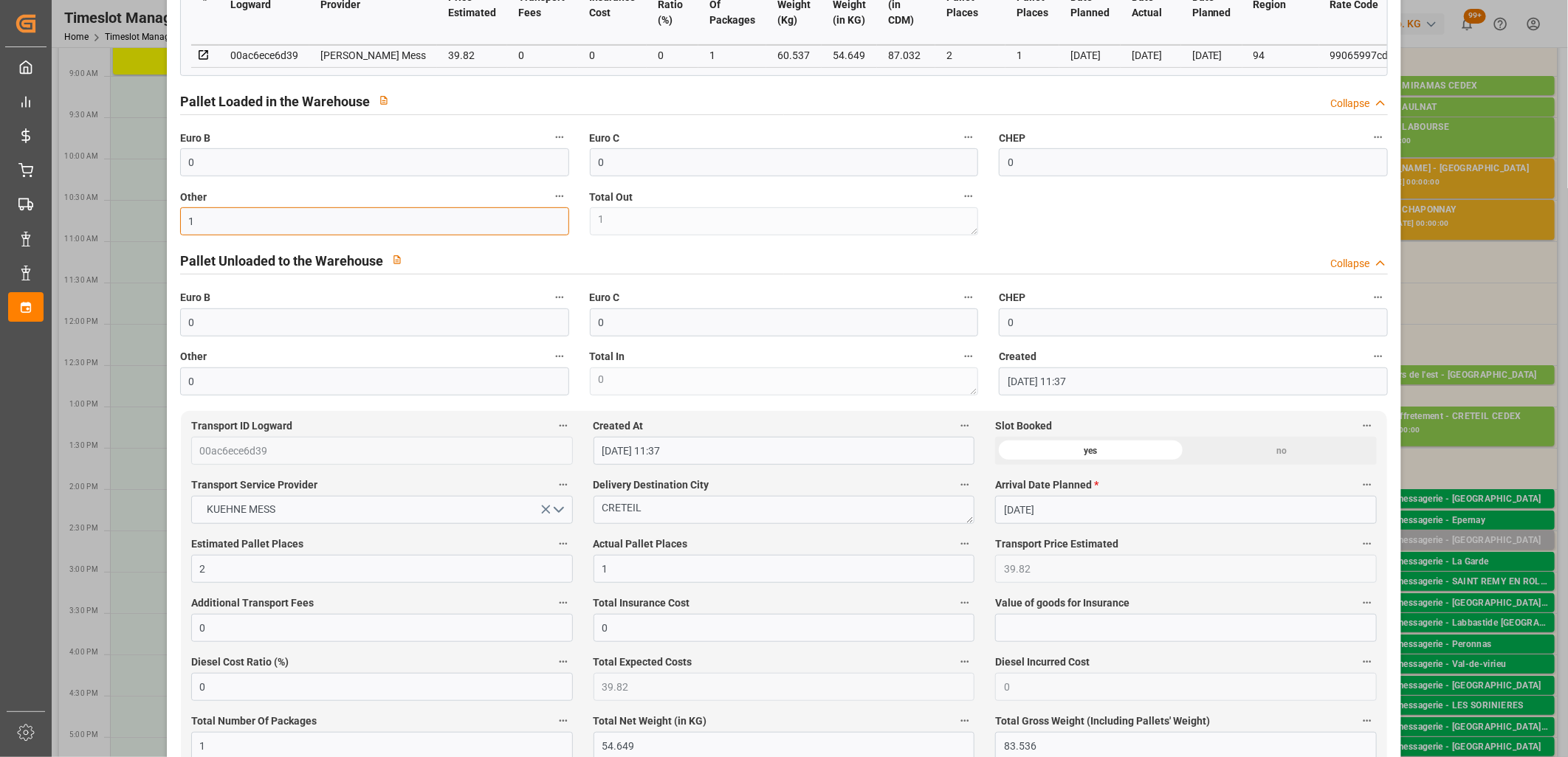
scroll to position [0, 0]
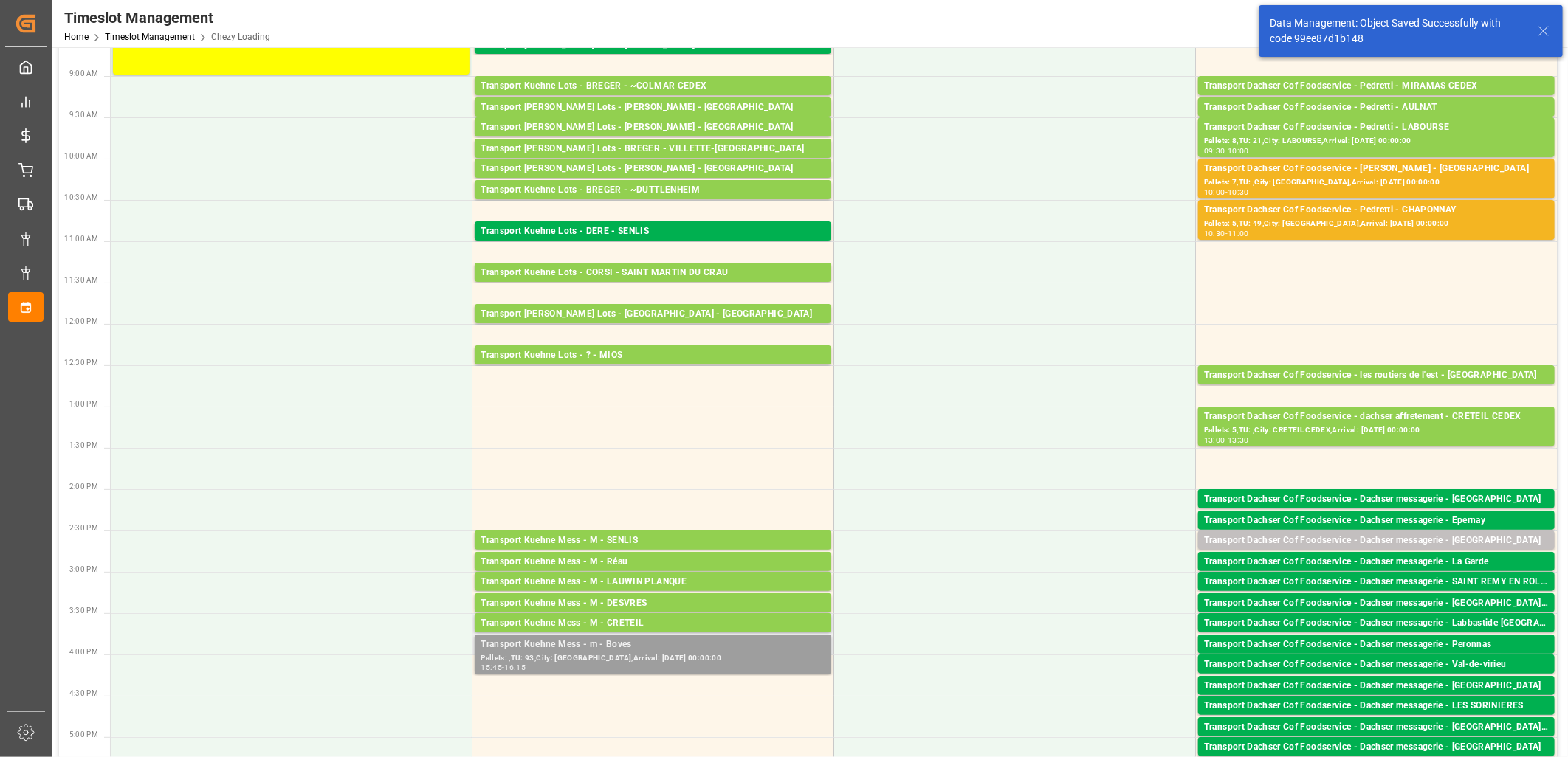
click at [732, 644] on div "Transport Kuehne Mess - m - Boves" at bounding box center [653, 644] width 345 height 14
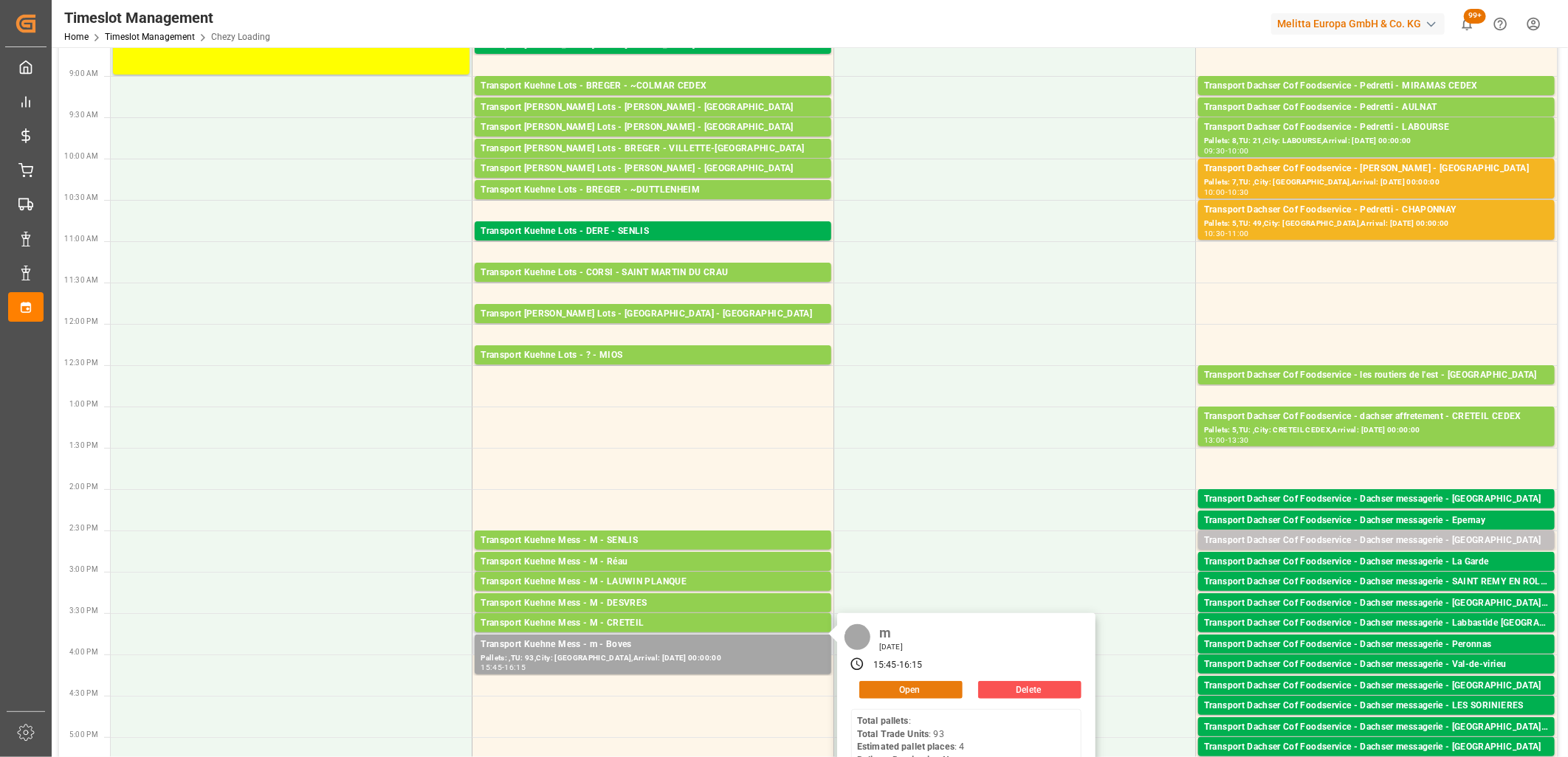
click at [918, 692] on button "Open" at bounding box center [911, 690] width 104 height 18
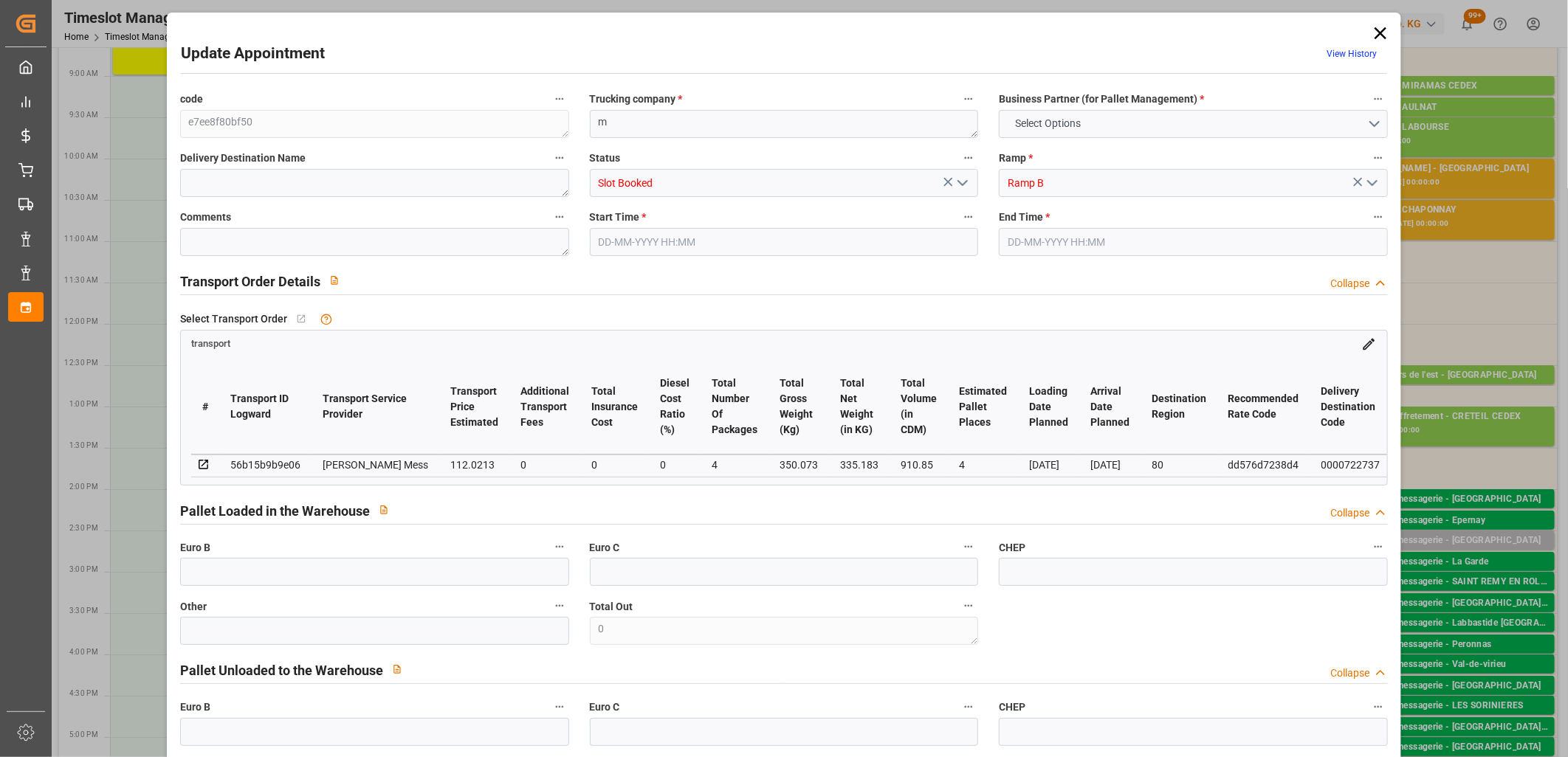
type input "0"
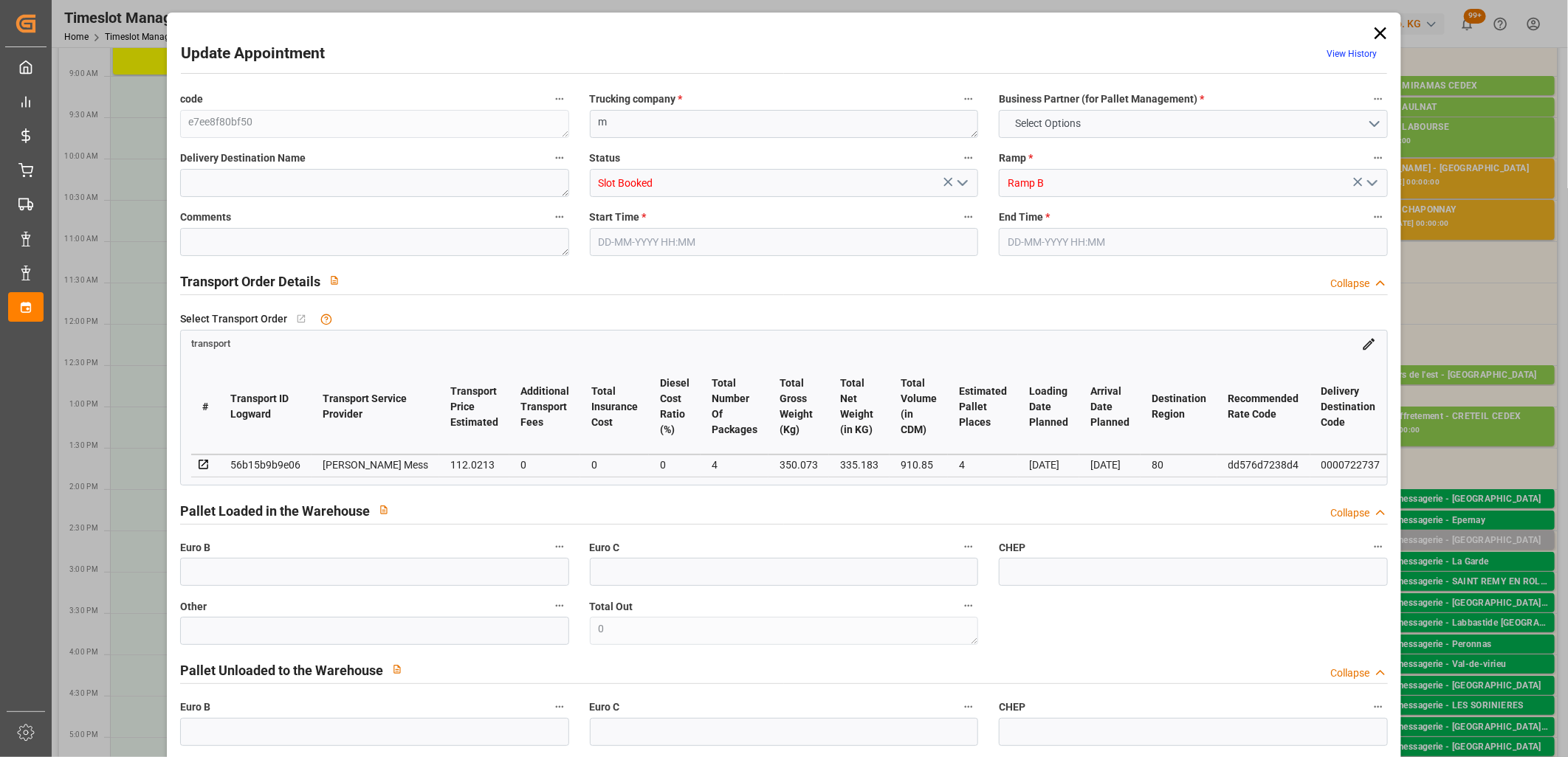
type input "0"
type input "4"
type input "112.0213"
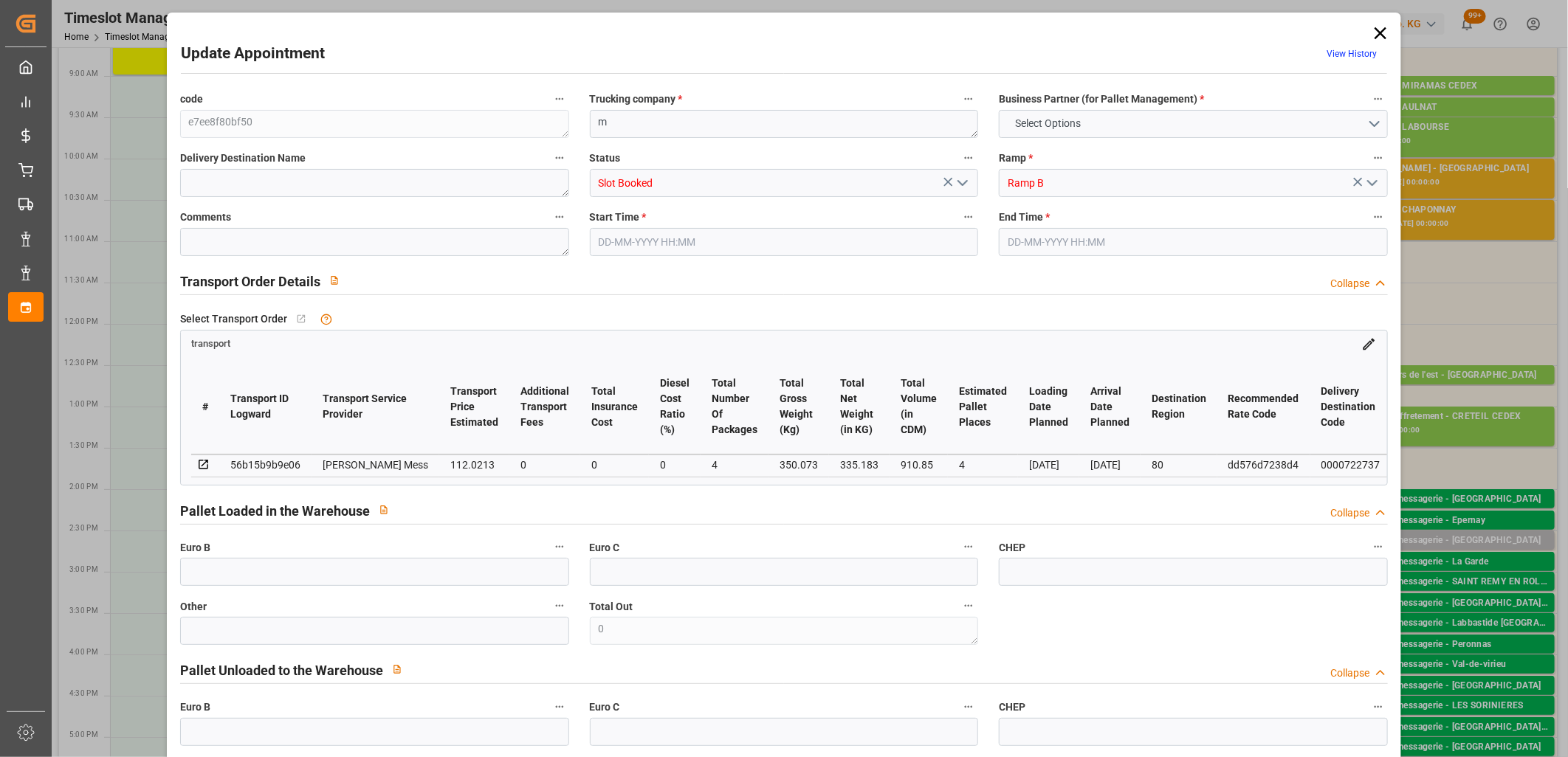
type input "0"
type input "112.0213"
type input "0"
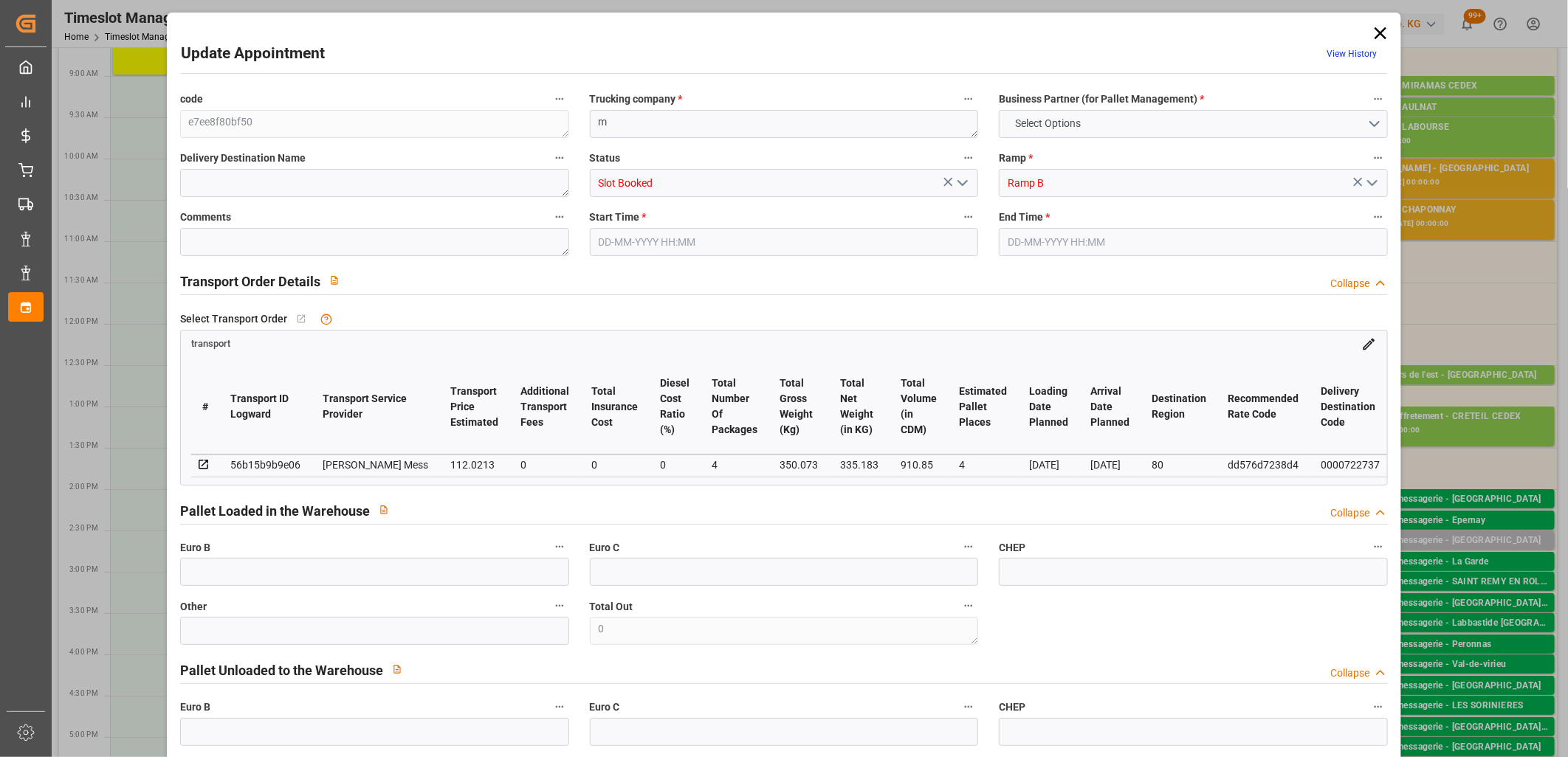
type input "4"
type input "335.183"
type input "442.073"
type input "910.85"
type input "80"
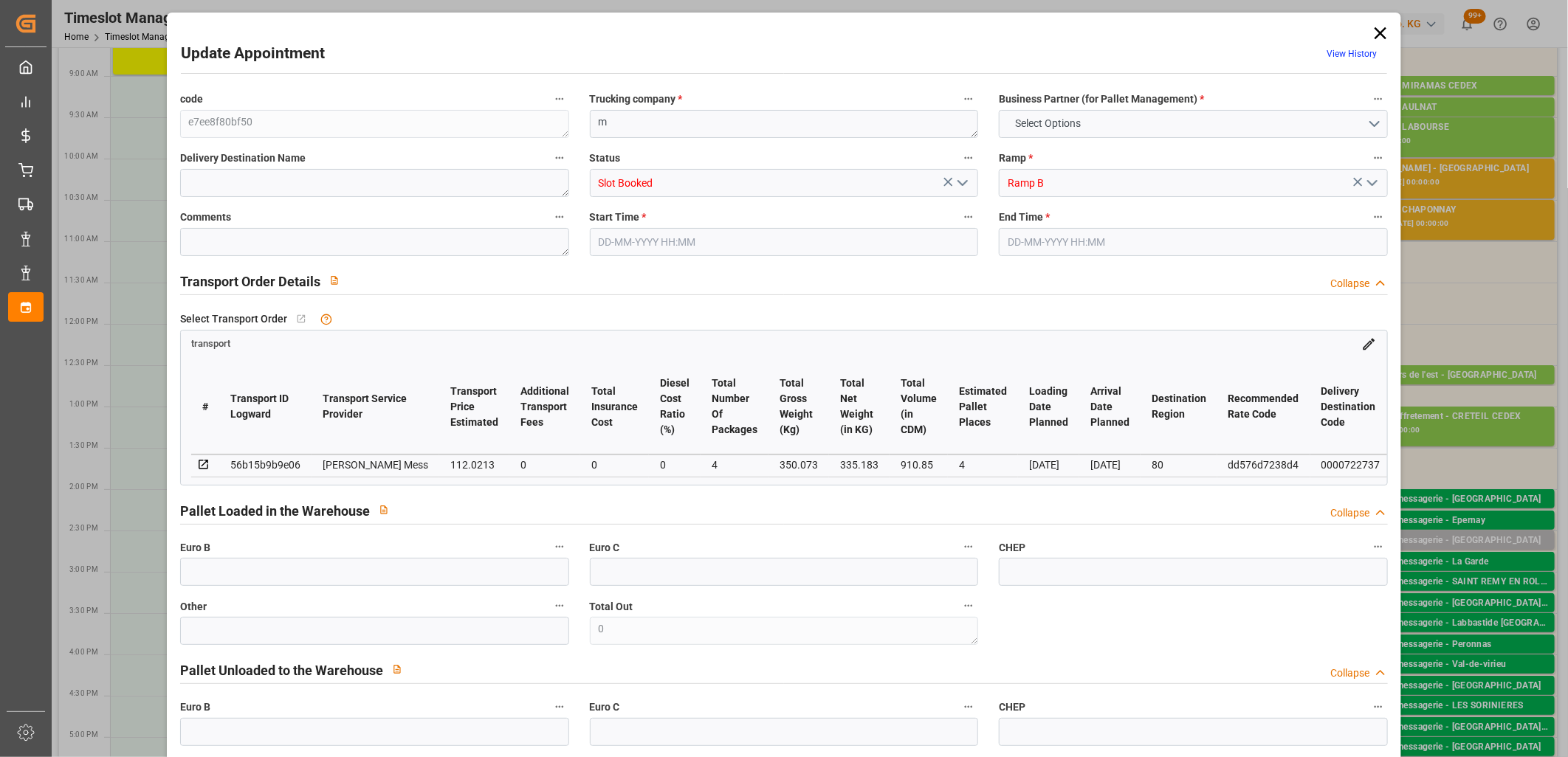
type input "0"
type input "93"
type input "4"
type input "101"
type input "350.073"
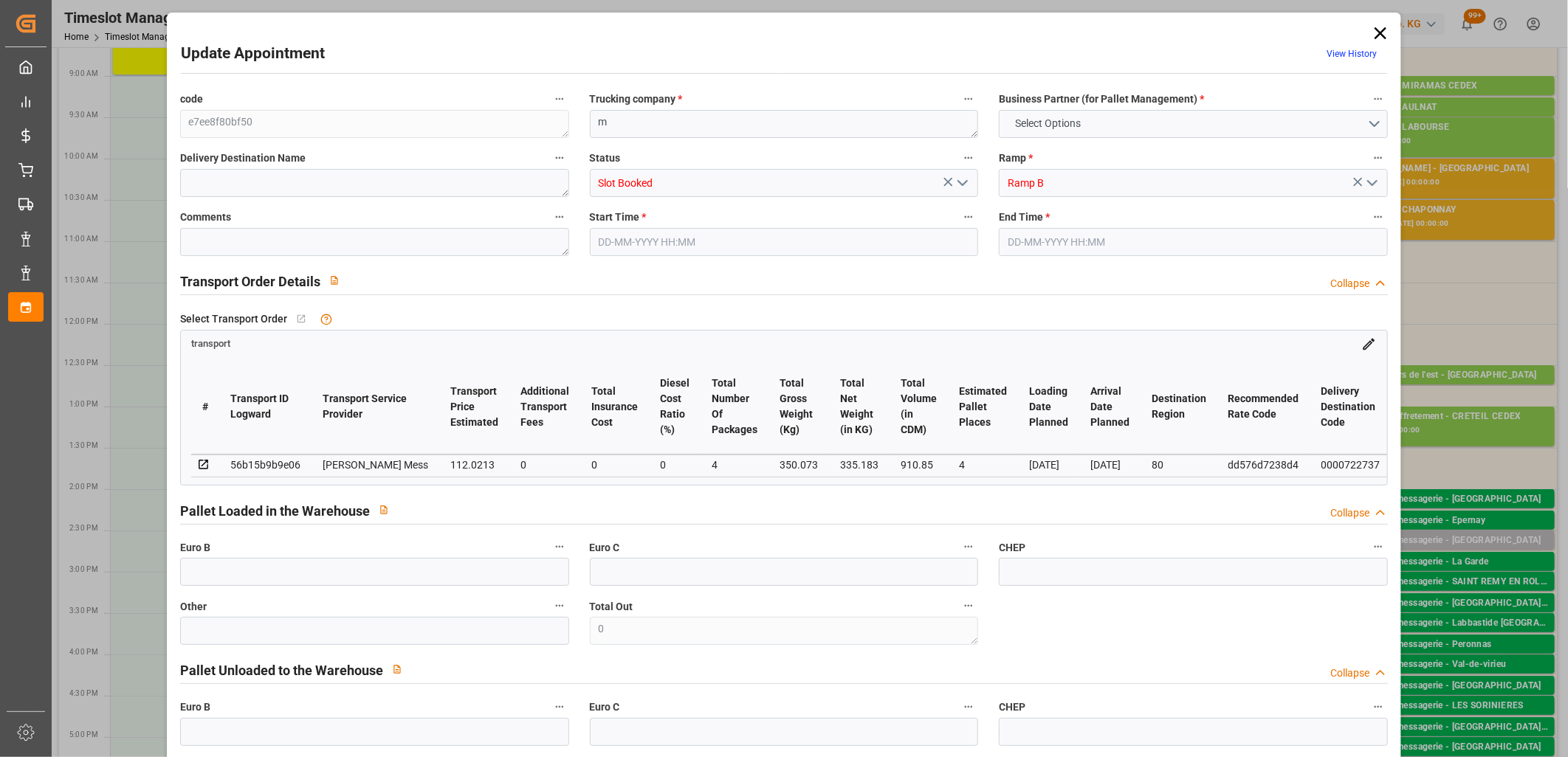
type input "0"
type input "4710.8598"
type input "0"
type input "21"
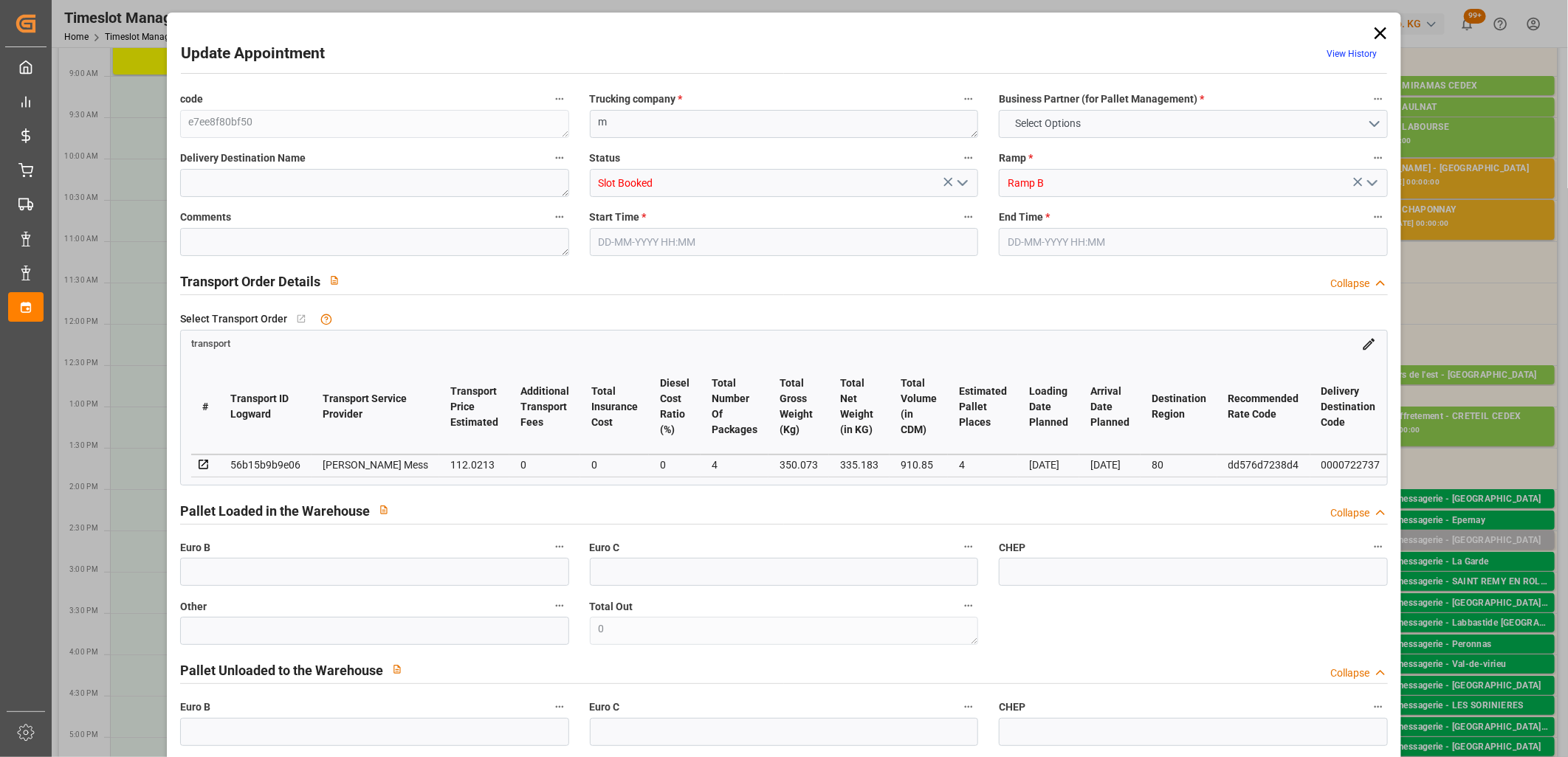
type input "35"
type input "[DATE] 15:45"
type input "[DATE] 16:15"
type input "[DATE] 12:45"
type input "[DATE] 12:44"
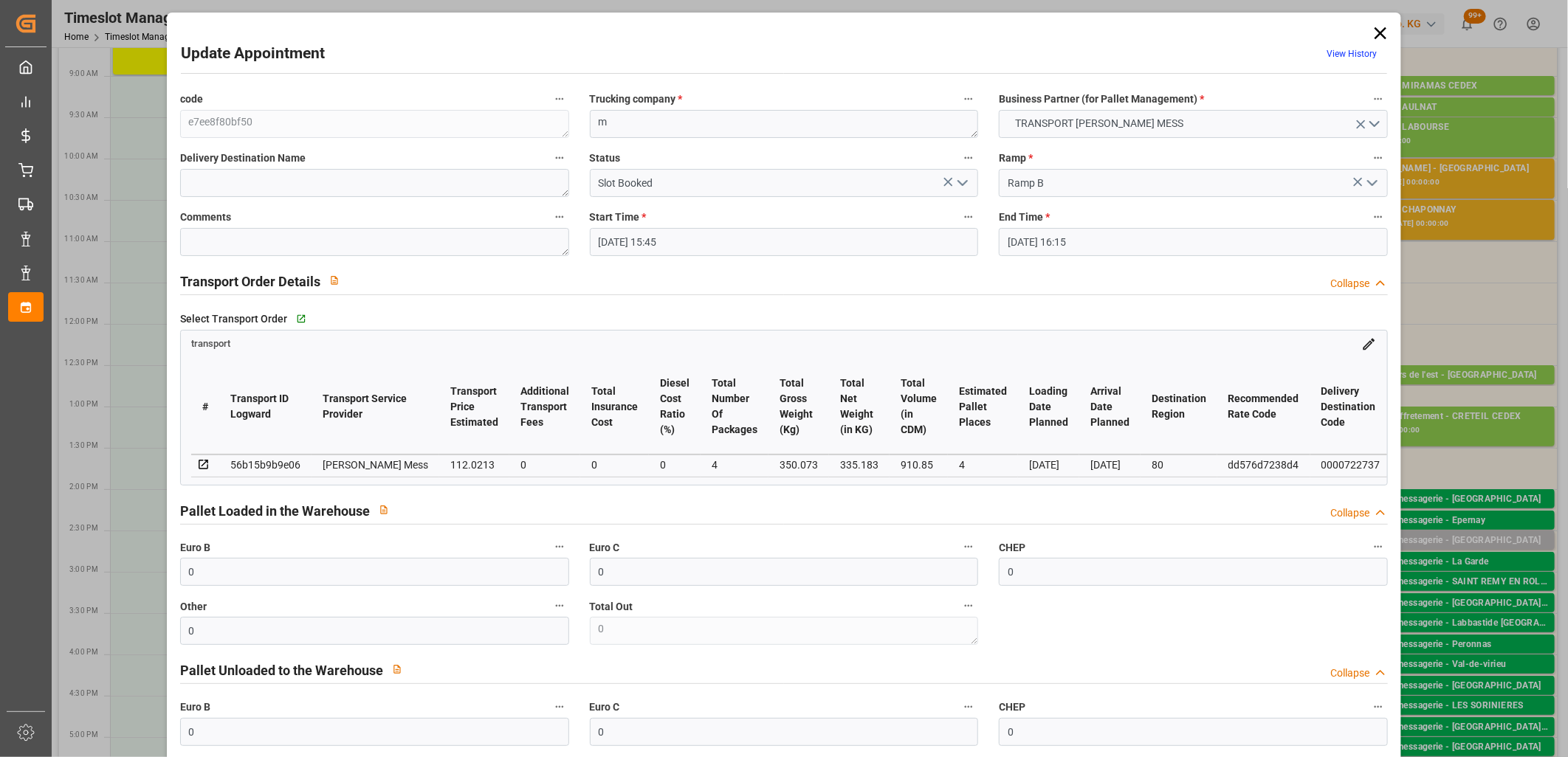
type input "[DATE]"
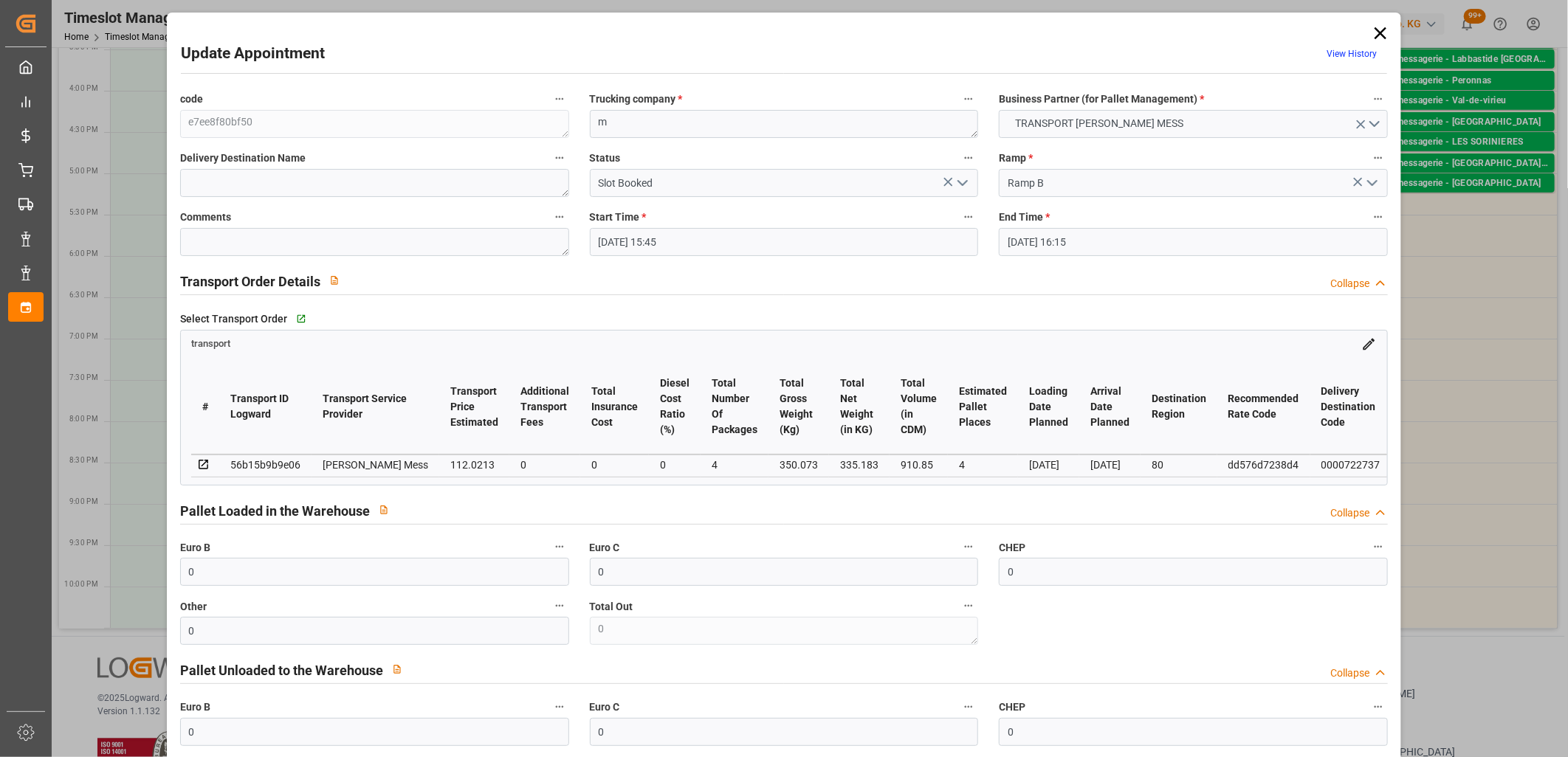
scroll to position [773, 0]
